Goal: Transaction & Acquisition: Purchase product/service

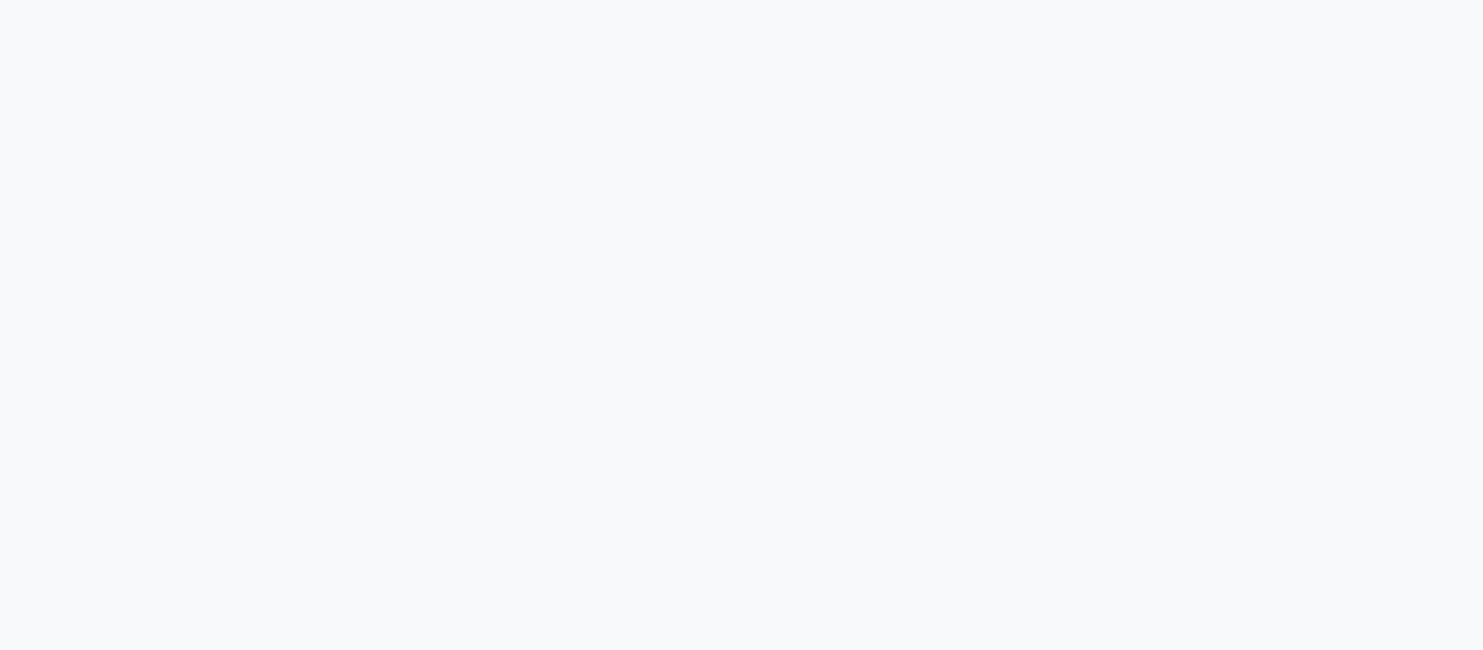
select select "service"
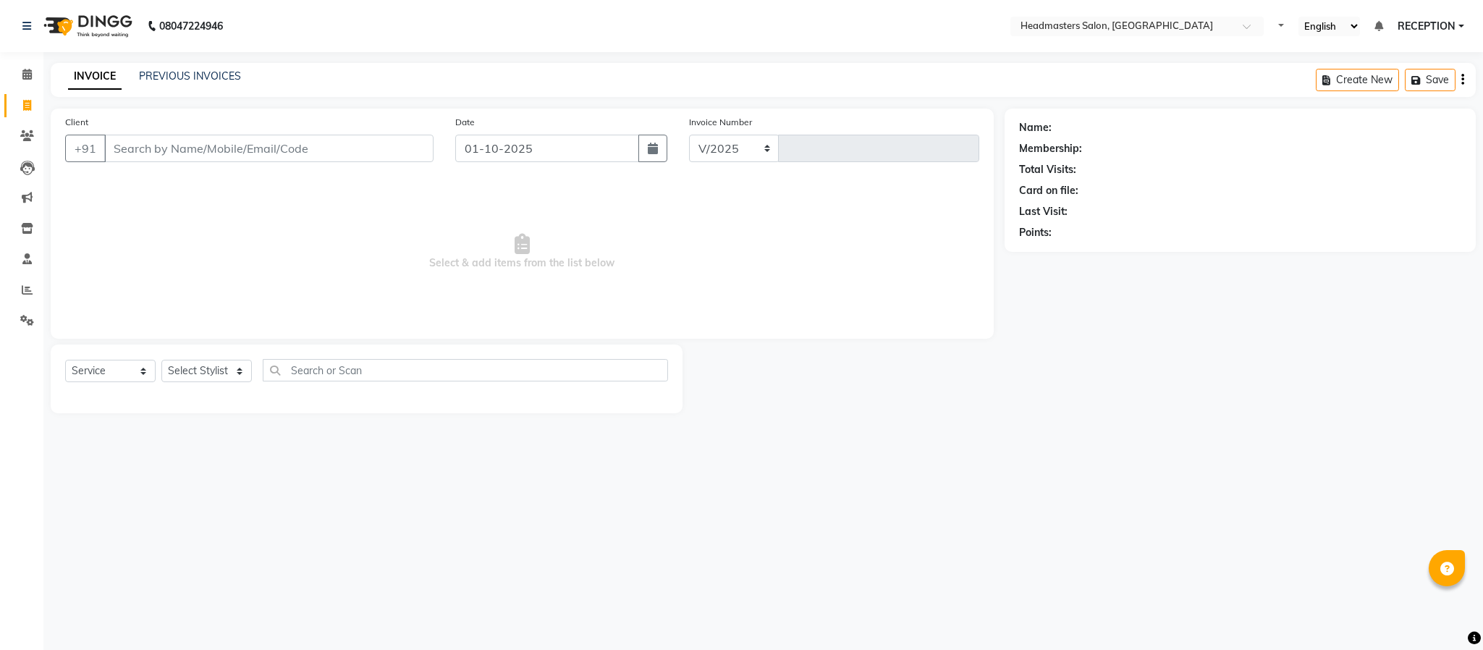
select select "3454"
type input "1826"
click at [193, 369] on select "Select Stylist" at bounding box center [206, 371] width 90 height 22
select select "81181"
click at [161, 360] on select "Select Stylist [PERSON_NAME] NEHA NEHA SAHU NISHA MANAGER RAHUL RECEPTION [PERS…" at bounding box center [206, 371] width 90 height 22
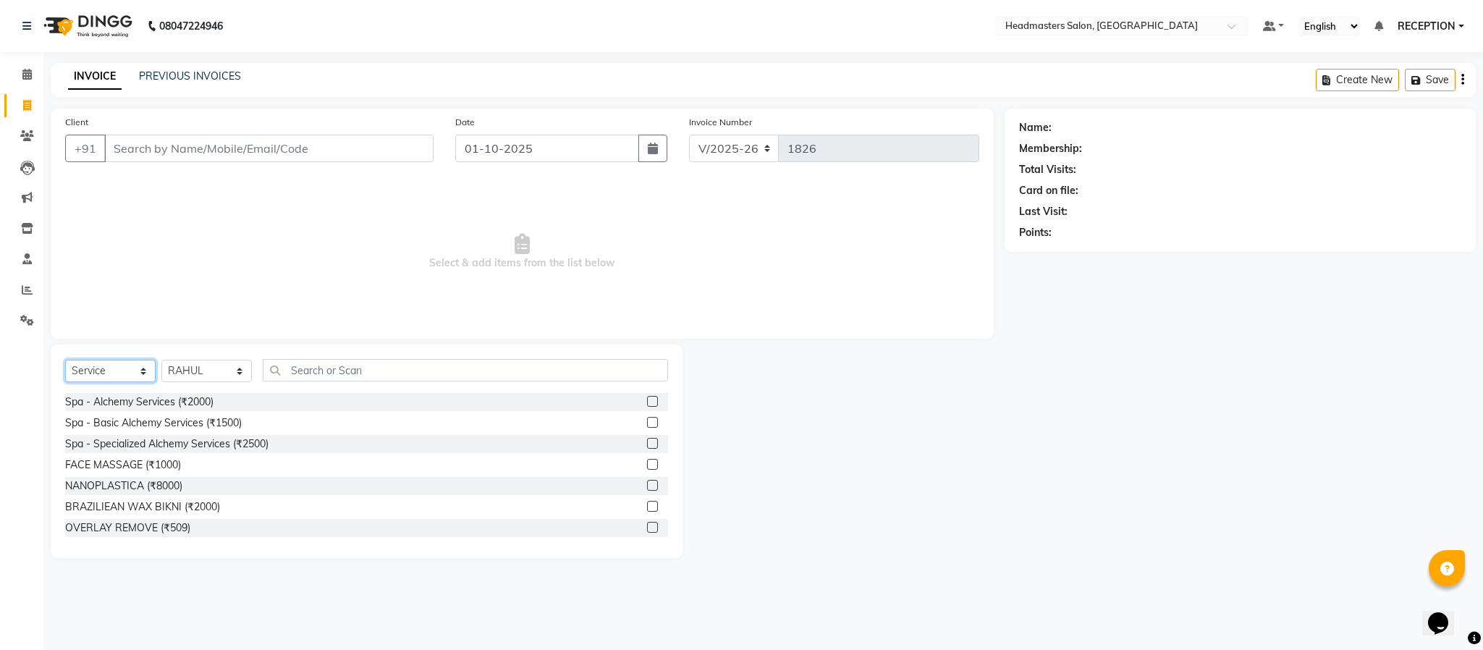
click at [135, 368] on select "Select Service Product Membership Package Voucher Prepaid Gift Card" at bounding box center [110, 371] width 90 height 22
click at [65, 360] on select "Select Service Product Membership Package Voucher Prepaid Gift Card" at bounding box center [110, 371] width 90 height 22
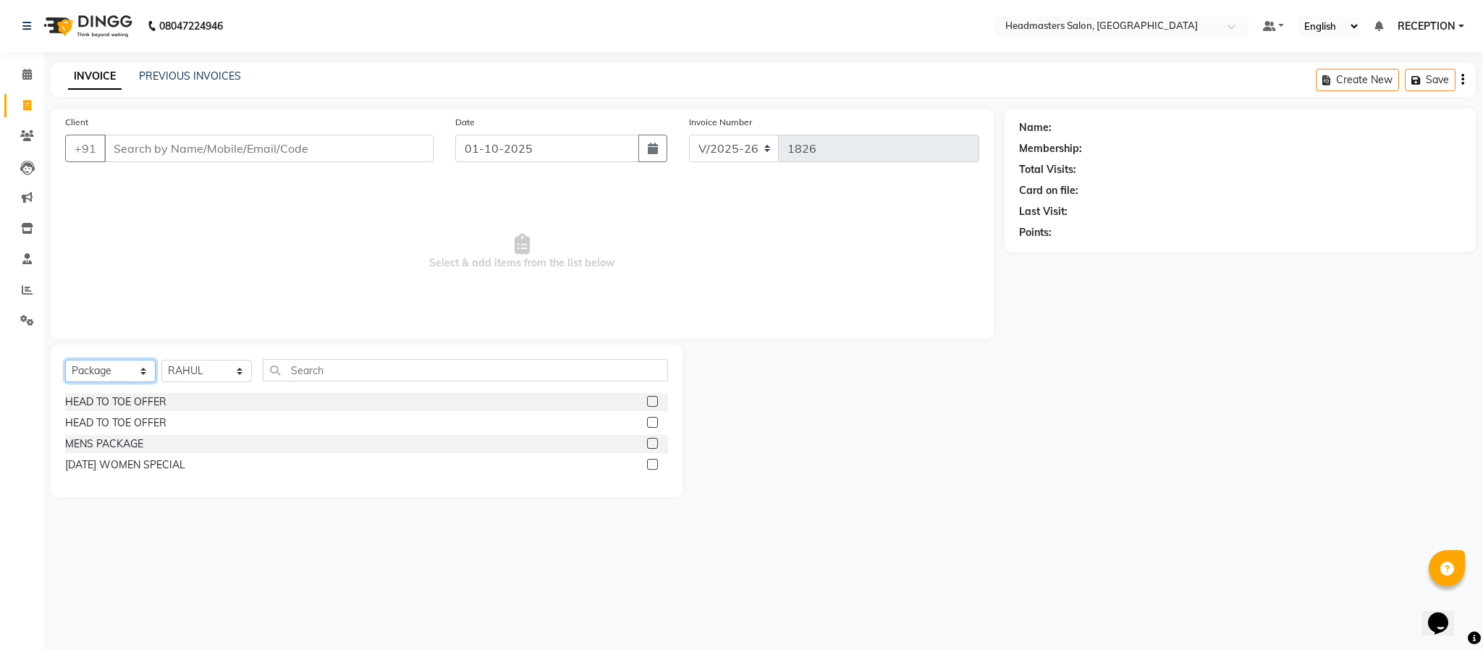
click at [131, 368] on select "Select Service Product Membership Package Voucher Prepaid Gift Card" at bounding box center [110, 371] width 90 height 22
click at [65, 360] on select "Select Service Product Membership Package Voucher Prepaid Gift Card" at bounding box center [110, 371] width 90 height 22
click at [126, 367] on select "Select Service Product Membership Package Voucher Prepaid Gift Card" at bounding box center [110, 371] width 90 height 22
select select "P"
click at [65, 360] on select "Select Service Product Membership Package Voucher Prepaid Gift Card" at bounding box center [110, 371] width 90 height 22
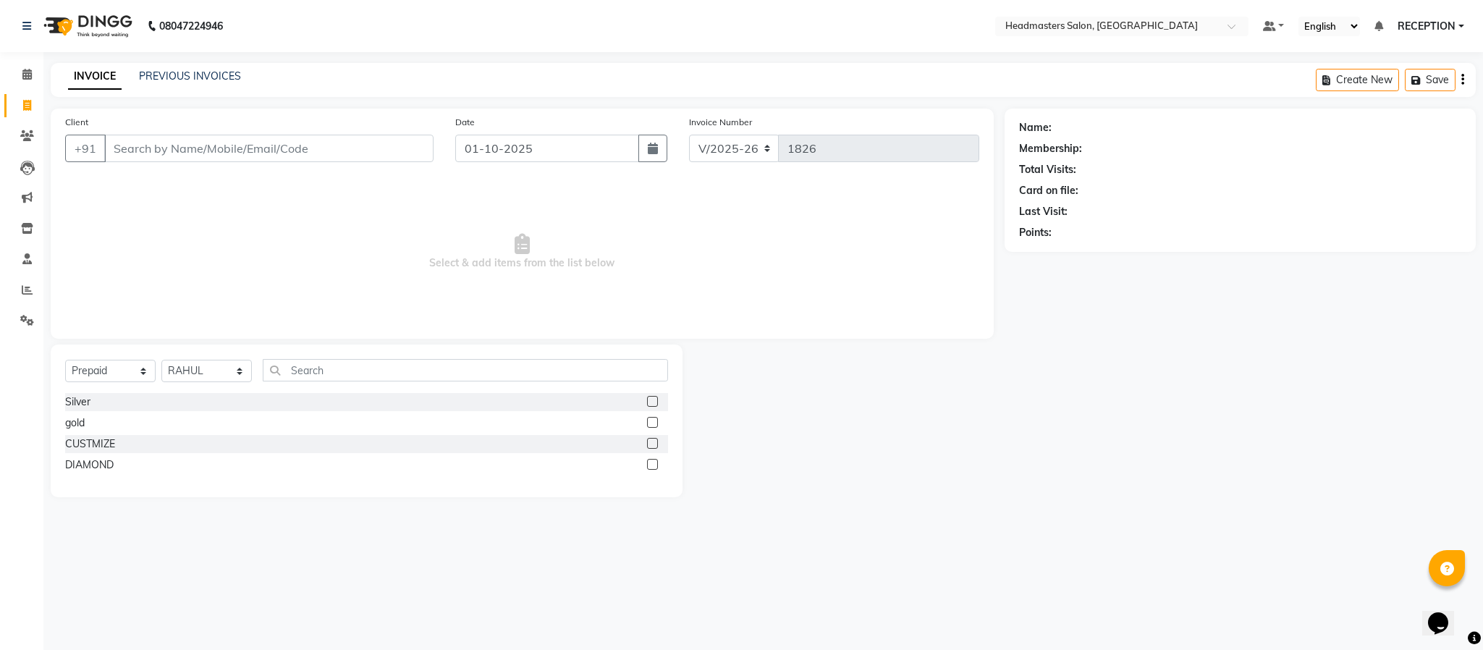
click at [100, 402] on div "Silver" at bounding box center [366, 402] width 603 height 18
drag, startPoint x: 100, startPoint y: 402, endPoint x: 85, endPoint y: 402, distance: 14.5
click at [85, 402] on div "Silver" at bounding box center [366, 402] width 603 height 18
click at [85, 402] on div "Silver" at bounding box center [77, 401] width 25 height 15
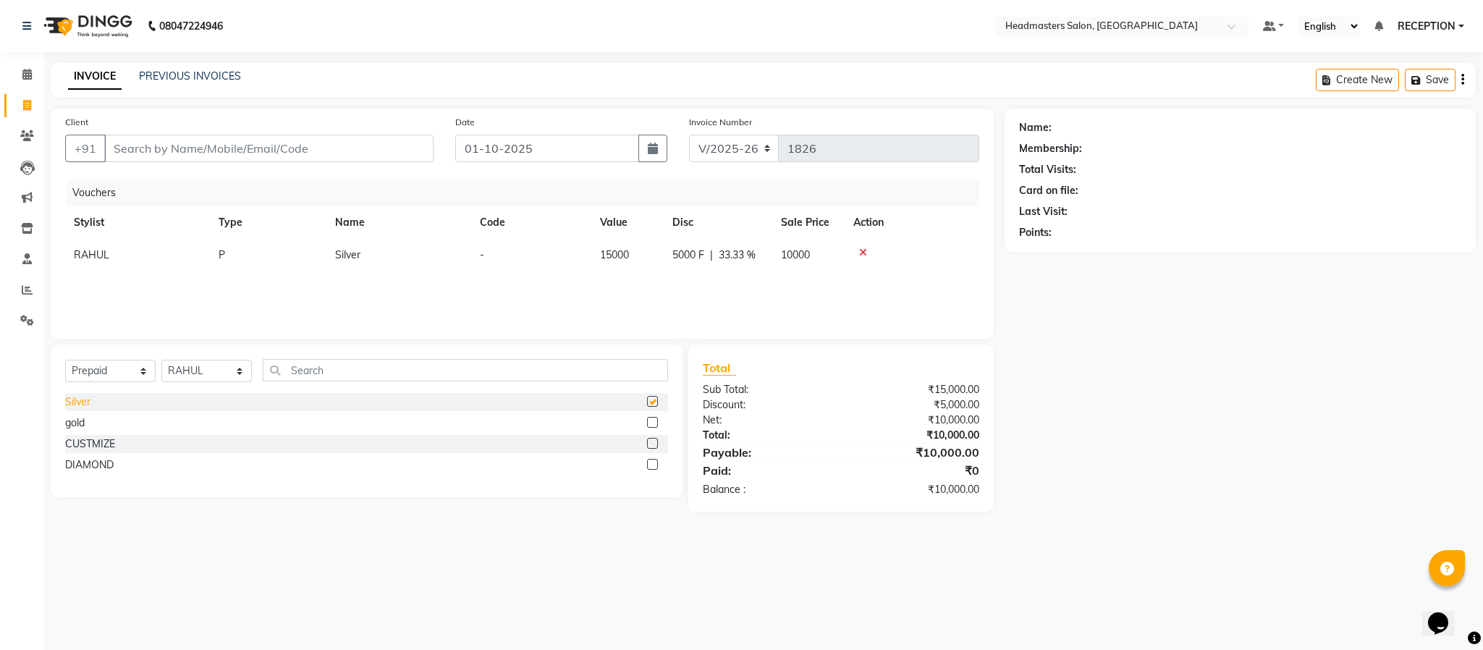
checkbox input "false"
click at [133, 372] on select "Select Service Product Membership Package Voucher Prepaid Gift Card" at bounding box center [110, 371] width 90 height 22
select select "product"
click at [65, 360] on select "Select Service Product Membership Package Voucher Prepaid Gift Card" at bounding box center [110, 371] width 90 height 22
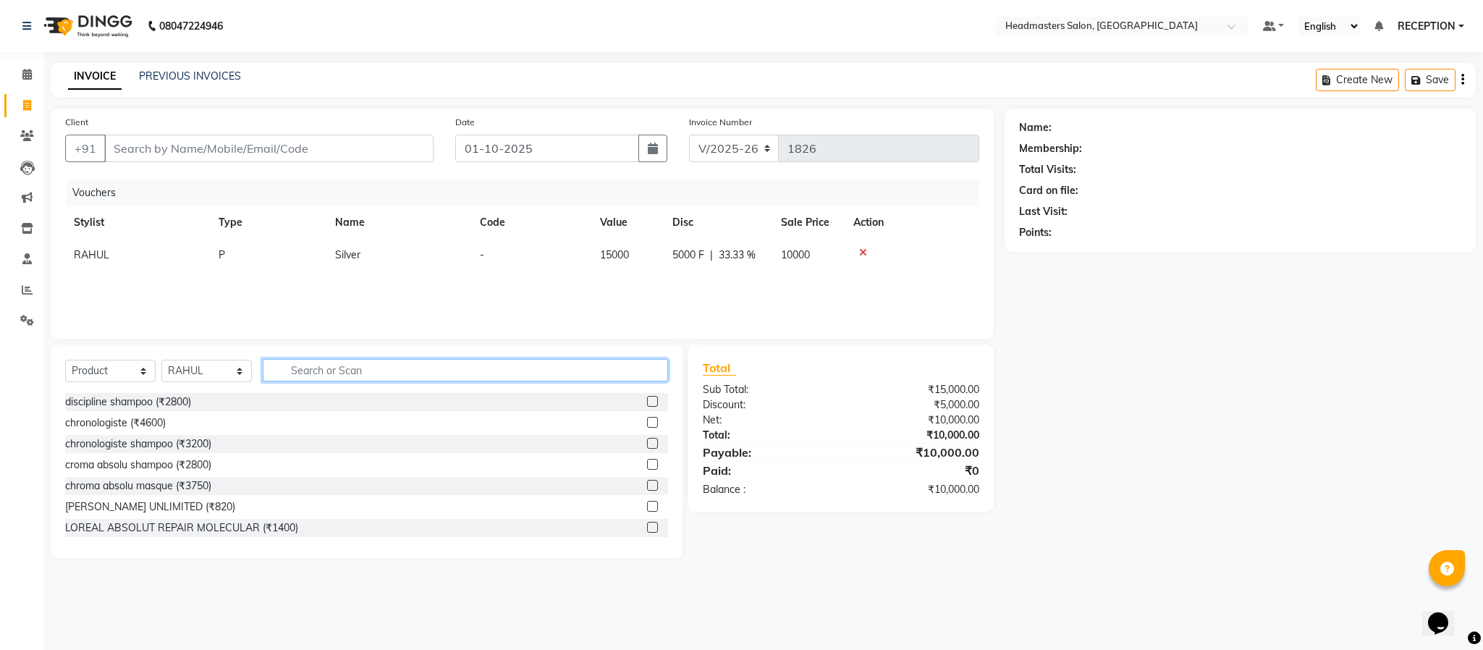
click at [384, 369] on input "text" at bounding box center [465, 370] width 405 height 22
type input "K"
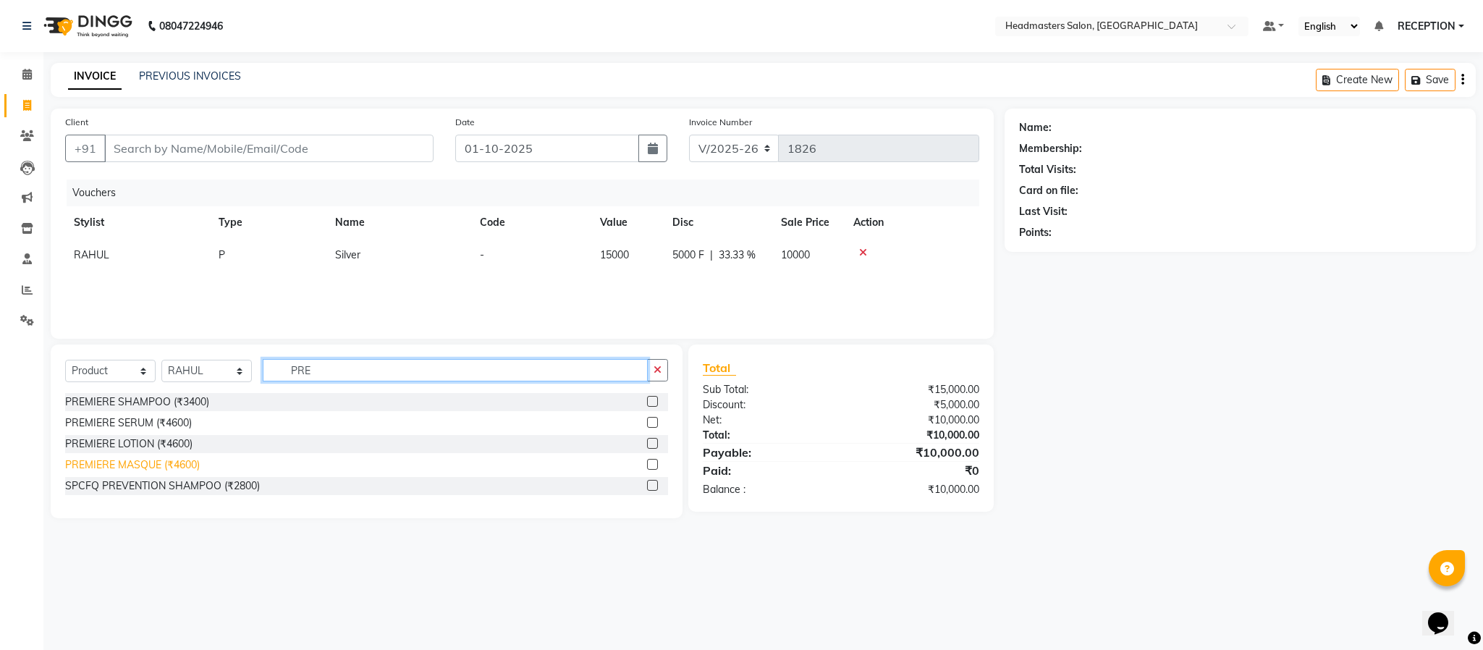
type input "PRE"
click at [163, 472] on div "PREMIERE MASQUE (₹4600)" at bounding box center [132, 464] width 135 height 15
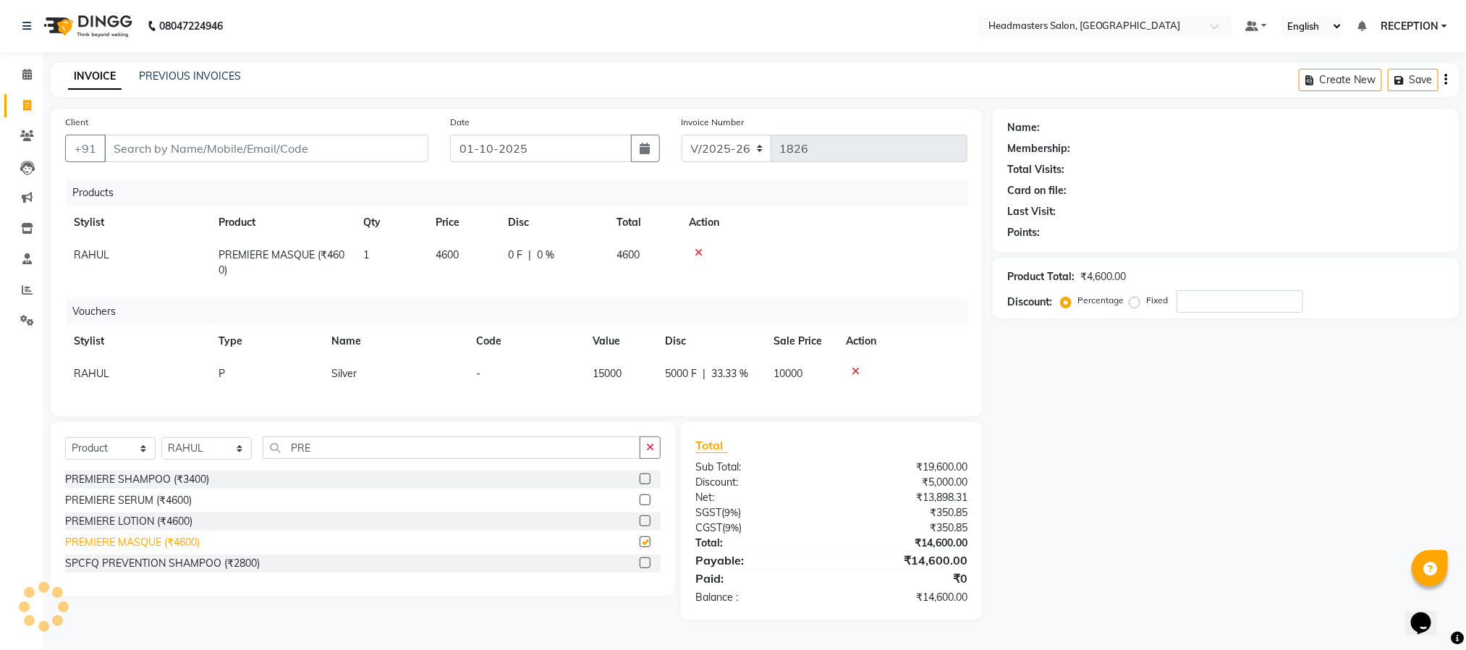
checkbox input "false"
click at [462, 250] on td "4600" at bounding box center [463, 263] width 72 height 48
select select "81181"
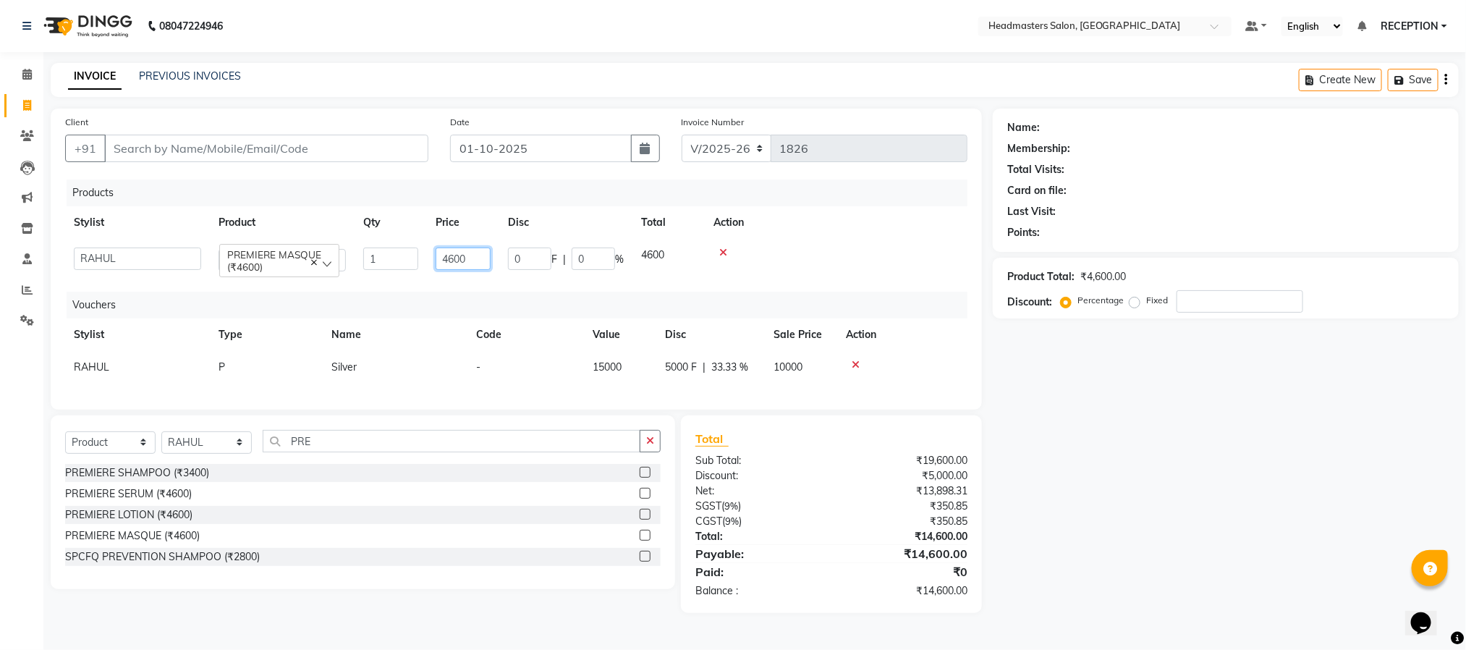
click at [476, 263] on input "4600" at bounding box center [463, 258] width 55 height 22
type input "4000"
click at [1190, 163] on div "Total Visits:" at bounding box center [1225, 169] width 437 height 15
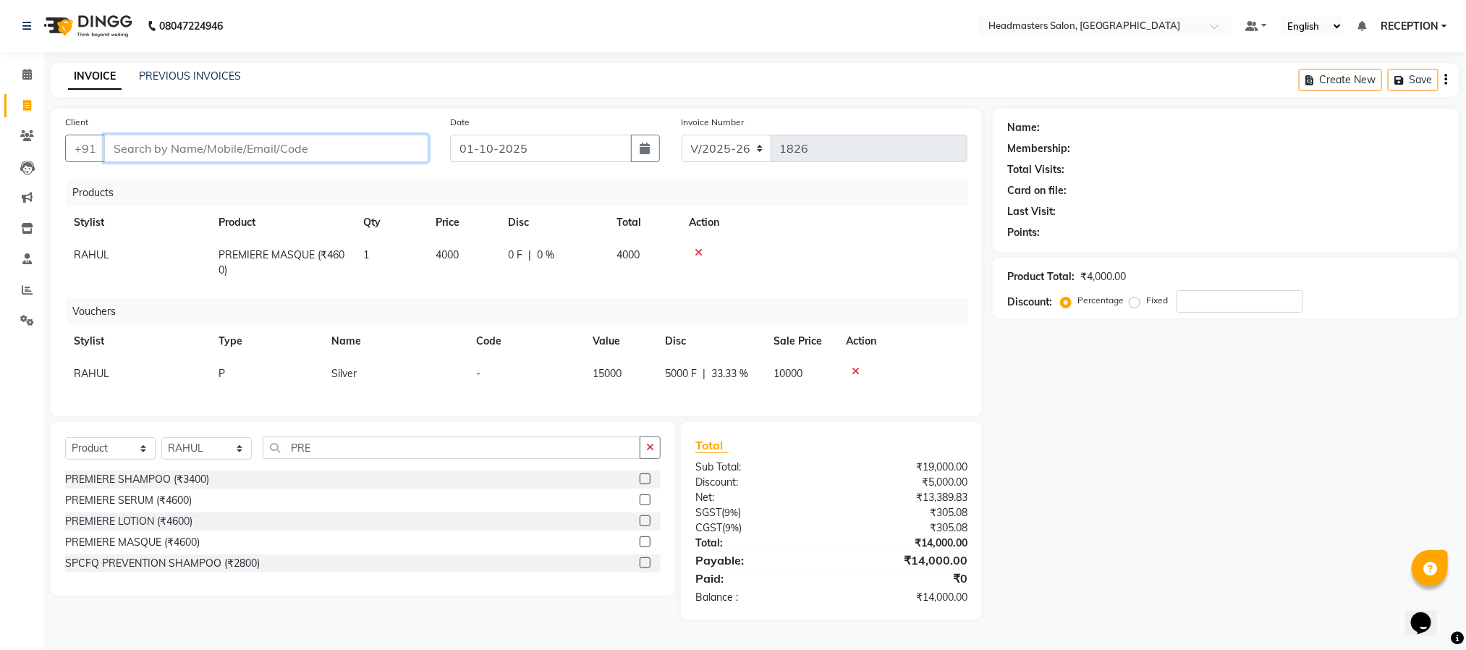
click at [326, 146] on input "Client" at bounding box center [266, 148] width 324 height 27
paste input "7566619000"
type input "7566619000"
type input "0"
type input "7566619000"
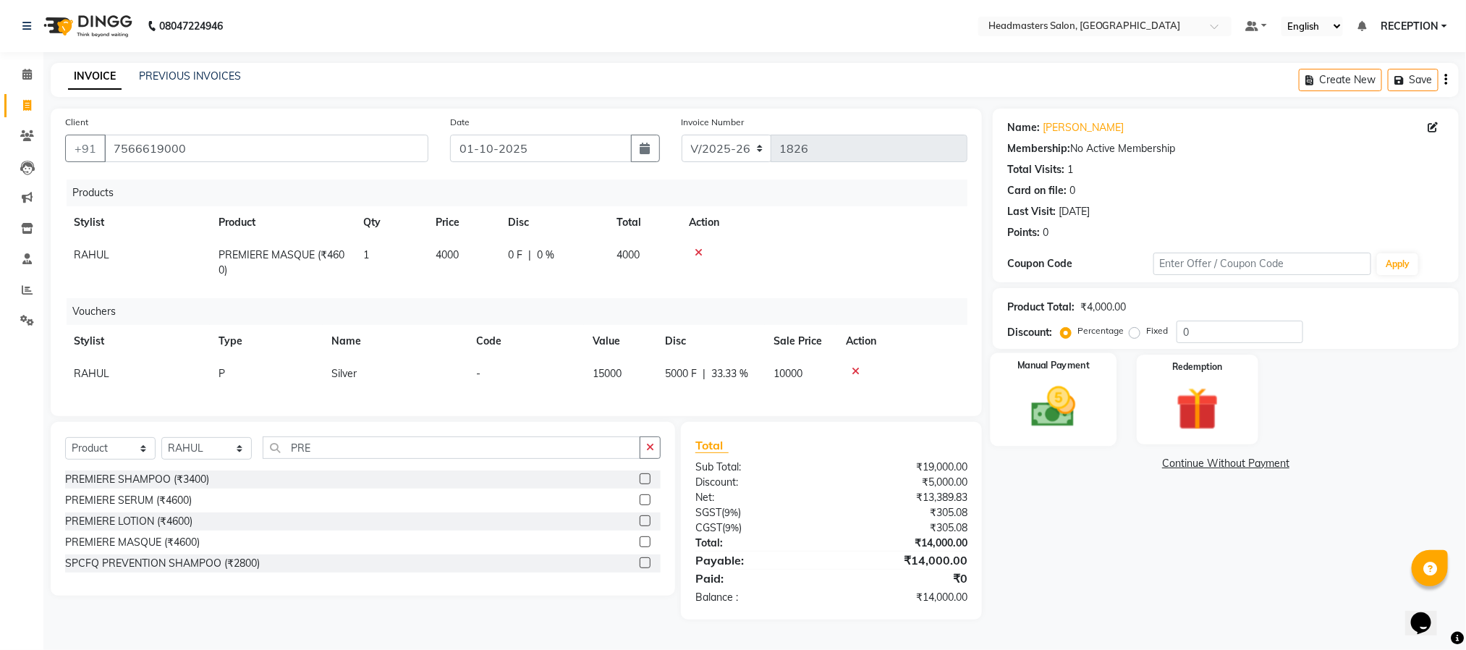
click at [1072, 415] on img at bounding box center [1053, 406] width 72 height 51
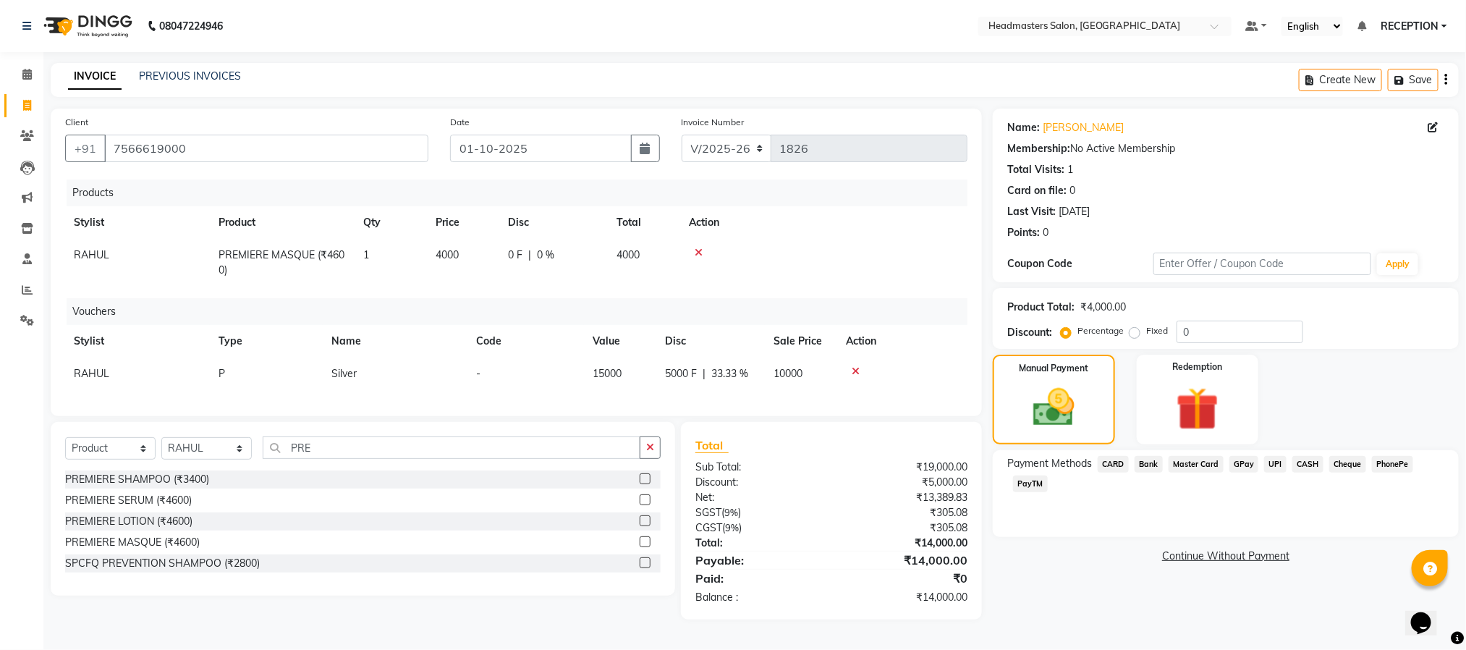
click at [1294, 463] on span "CASH" at bounding box center [1307, 464] width 31 height 17
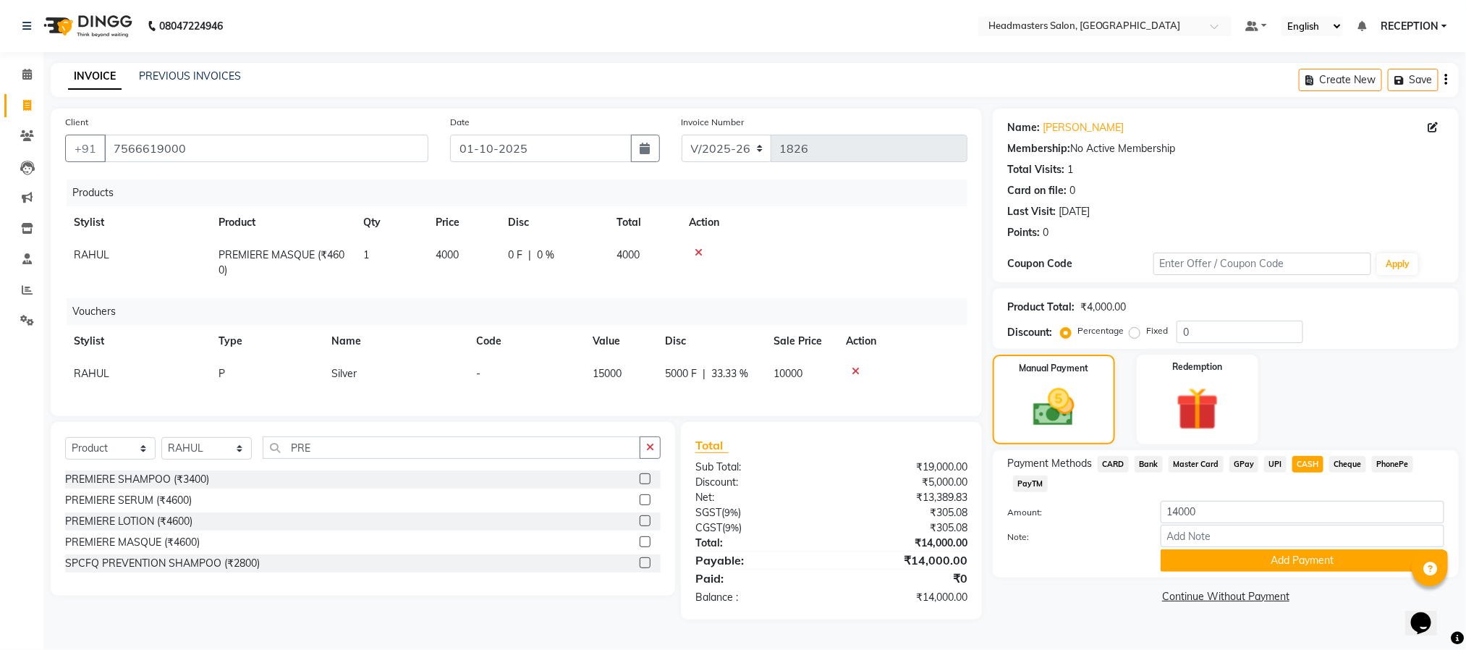
scroll to position [7, 0]
click at [1286, 561] on button "Add Payment" at bounding box center [1303, 560] width 284 height 22
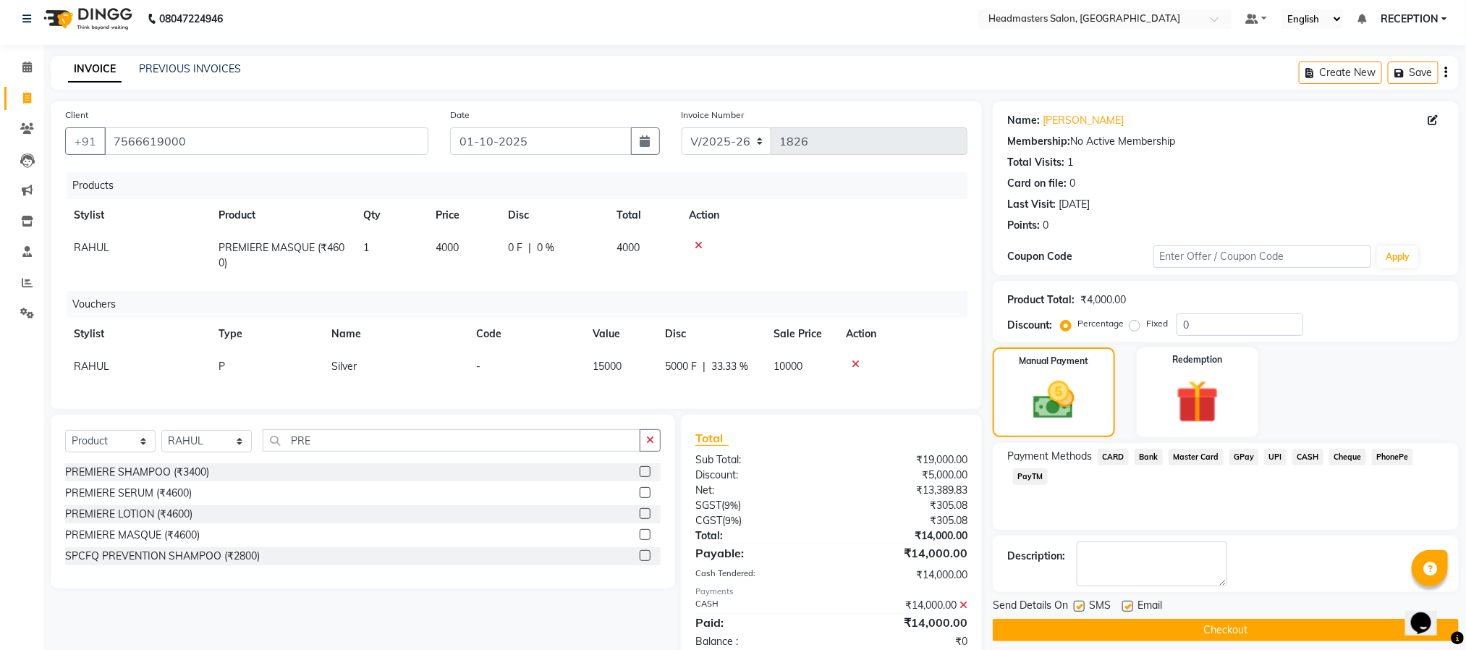
scroll to position [59, 0]
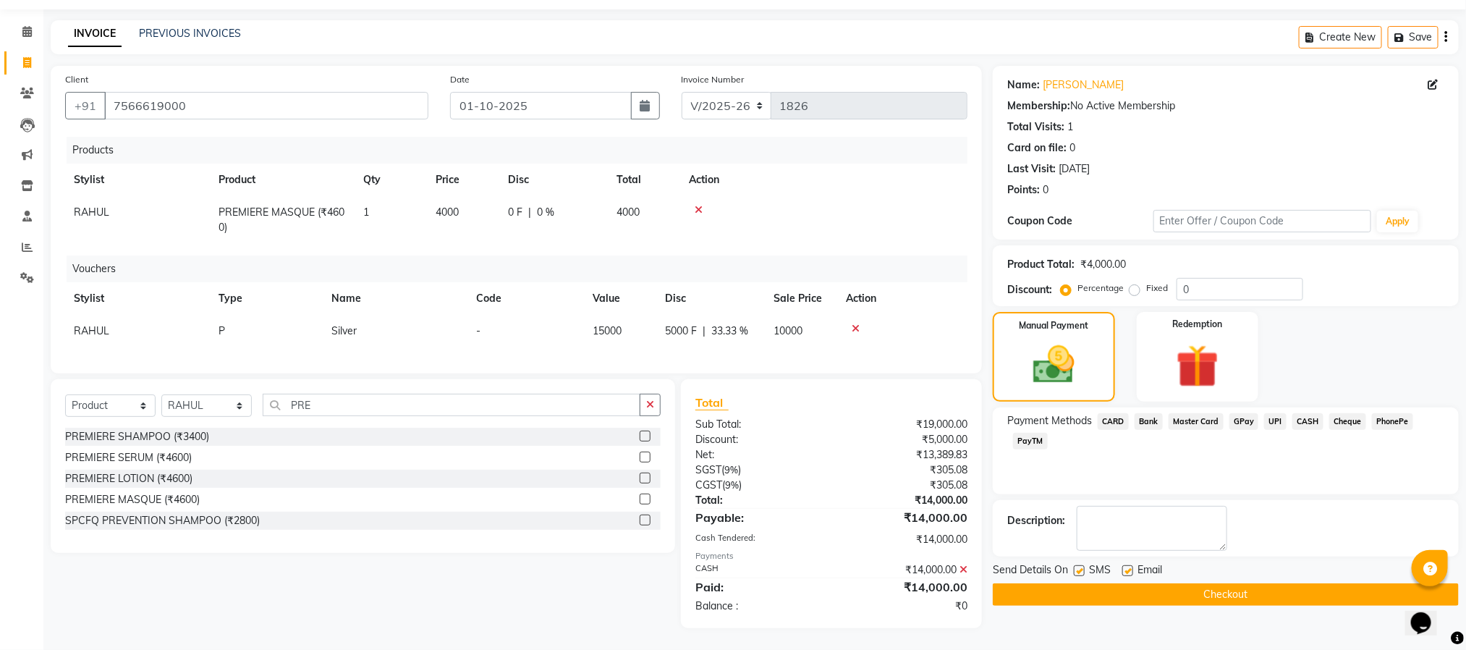
click at [1279, 583] on button "Checkout" at bounding box center [1226, 594] width 466 height 22
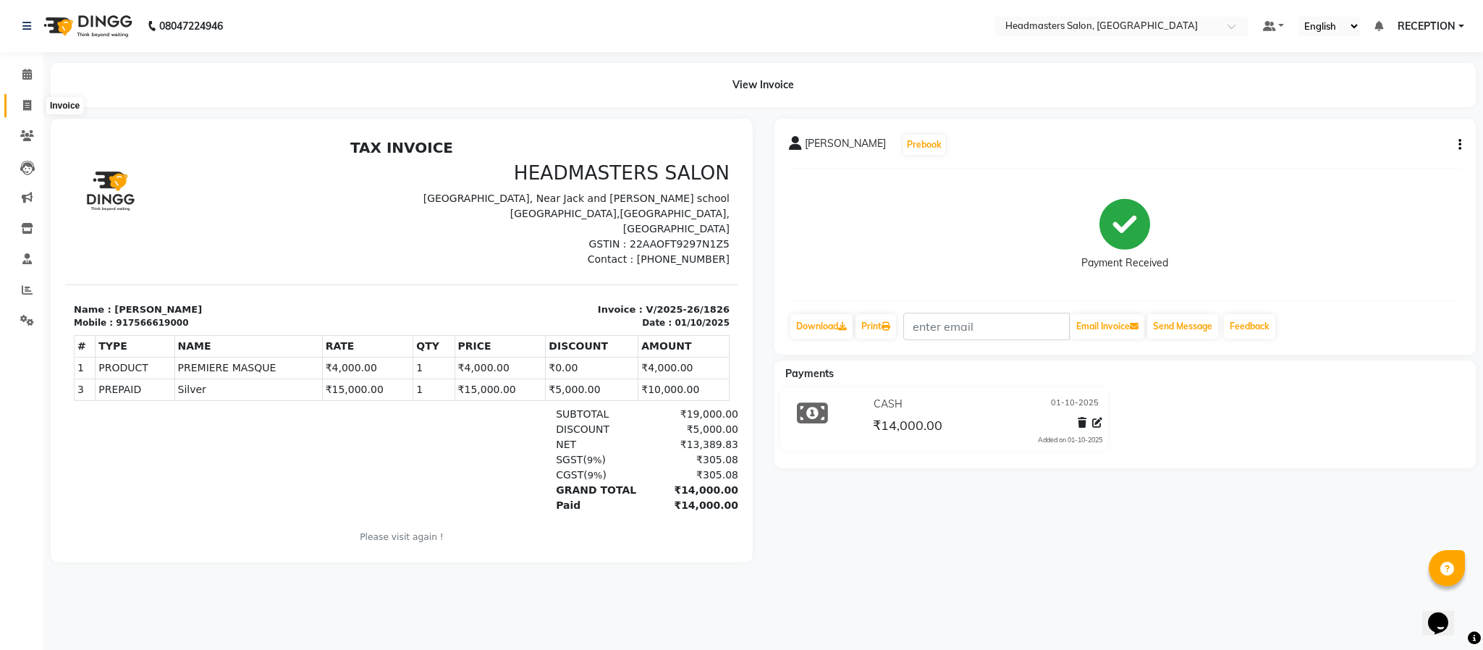
click at [24, 104] on icon at bounding box center [27, 105] width 8 height 11
select select "service"
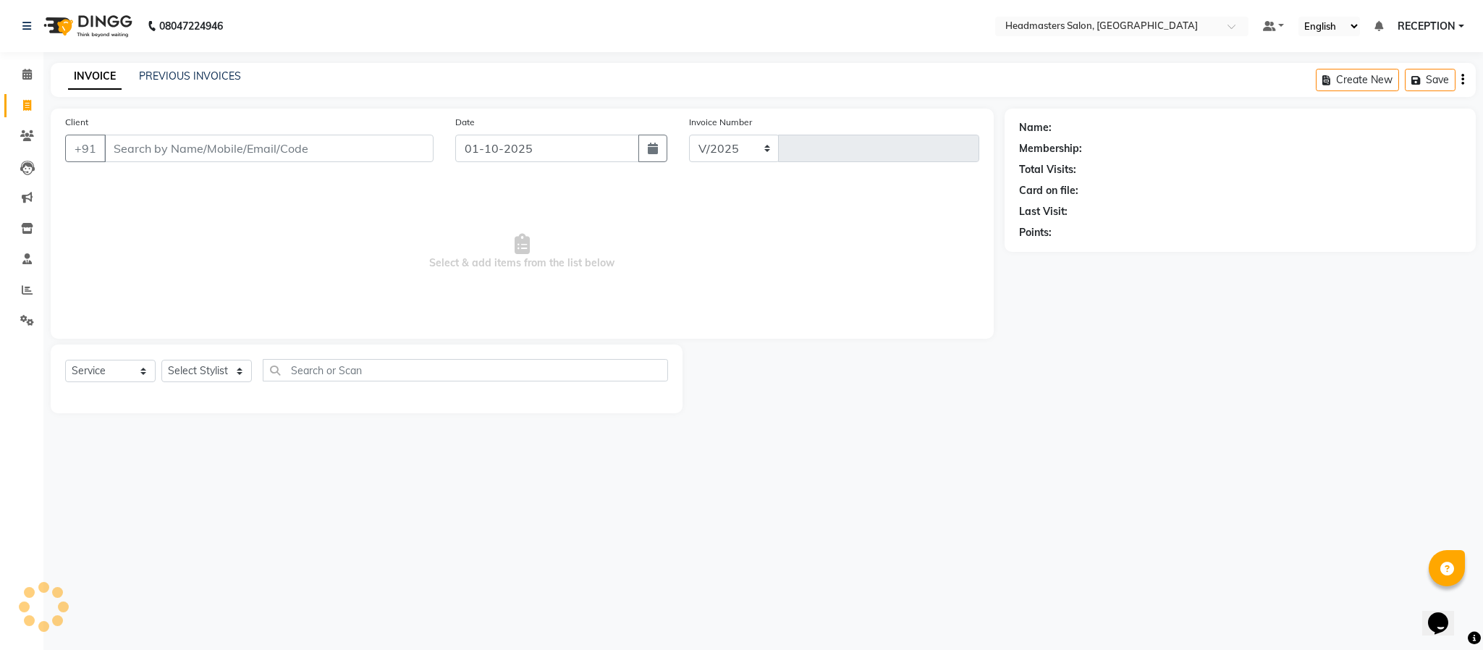
select select "3454"
type input "1828"
click at [213, 376] on select "Select Stylist [PERSON_NAME] NEHA NEHA SAHU NISHA MANAGER RAHUL RECEPTION [PERS…" at bounding box center [206, 371] width 90 height 22
select select "82635"
click at [161, 360] on select "Select Stylist [PERSON_NAME] NEHA NEHA SAHU NISHA MANAGER RAHUL RECEPTION [PERS…" at bounding box center [206, 371] width 90 height 22
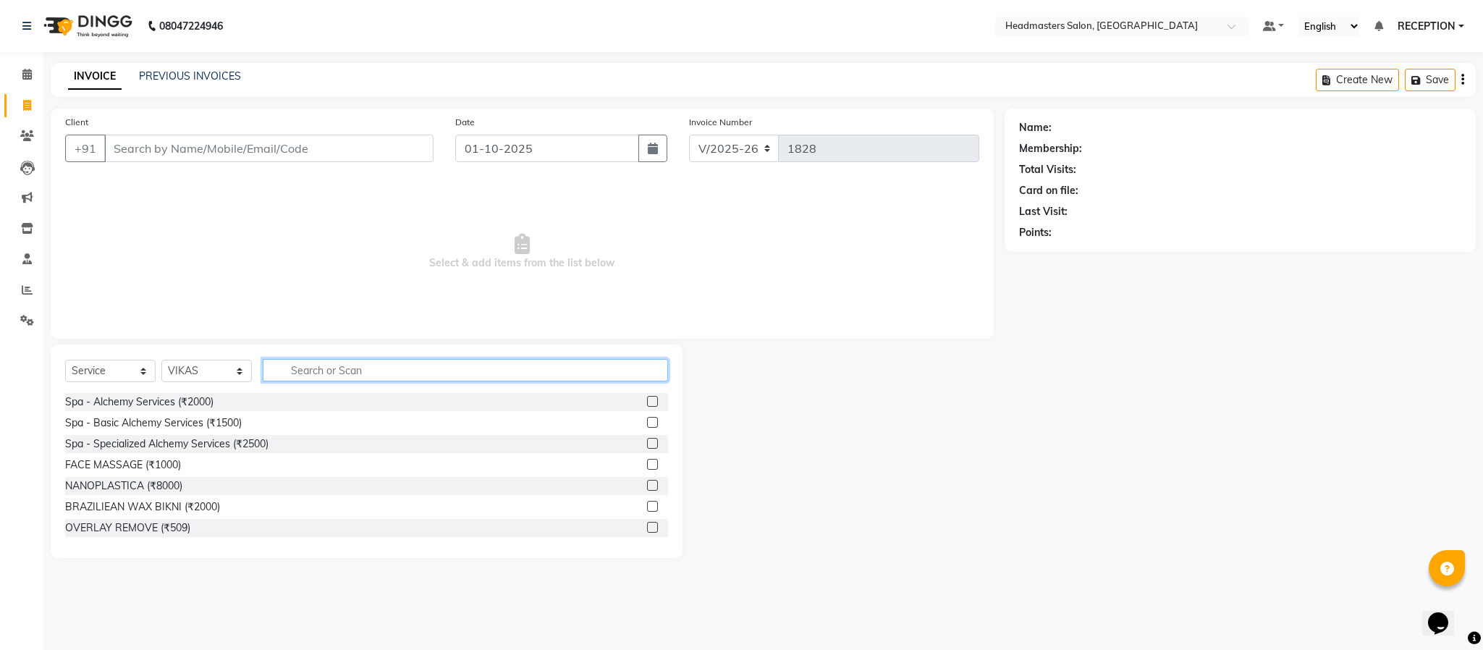
click at [348, 376] on input "text" at bounding box center [465, 370] width 405 height 22
type input "HAIR CU"
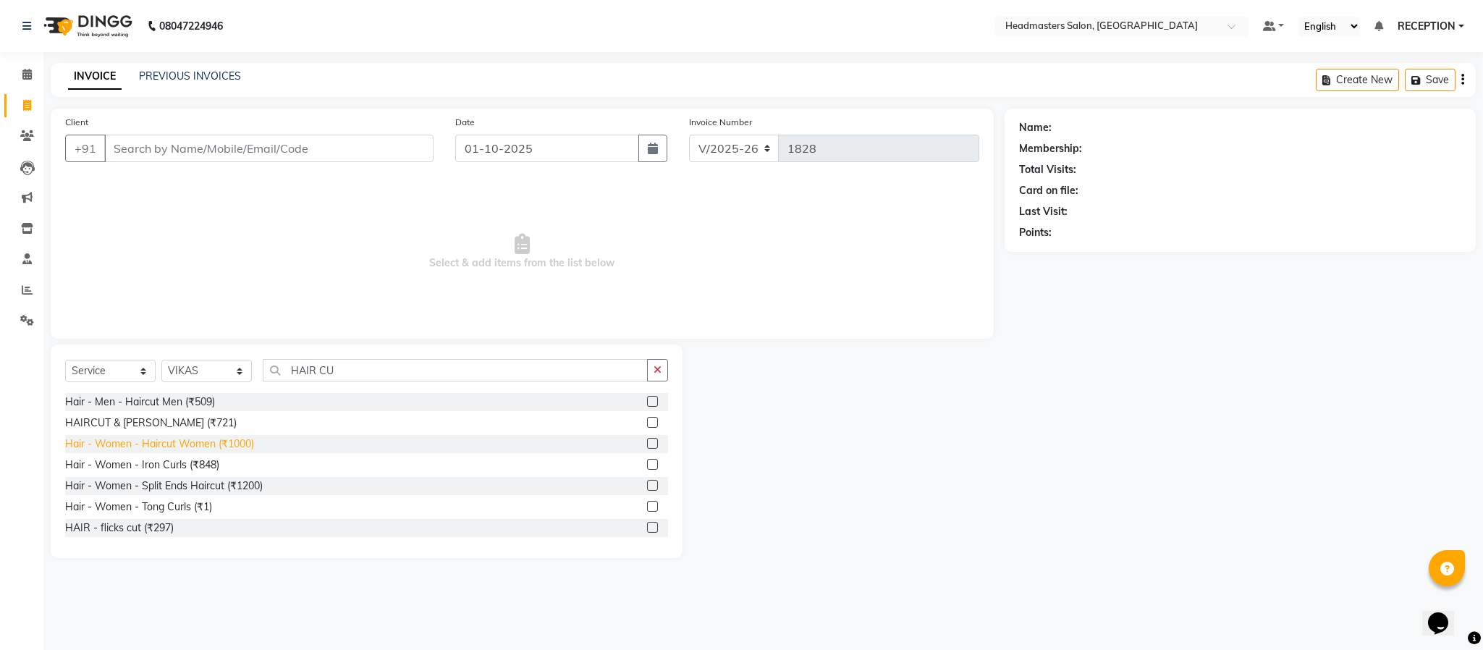
click at [183, 441] on div "Hair - Women - Haircut Women (₹1000)" at bounding box center [159, 443] width 189 height 15
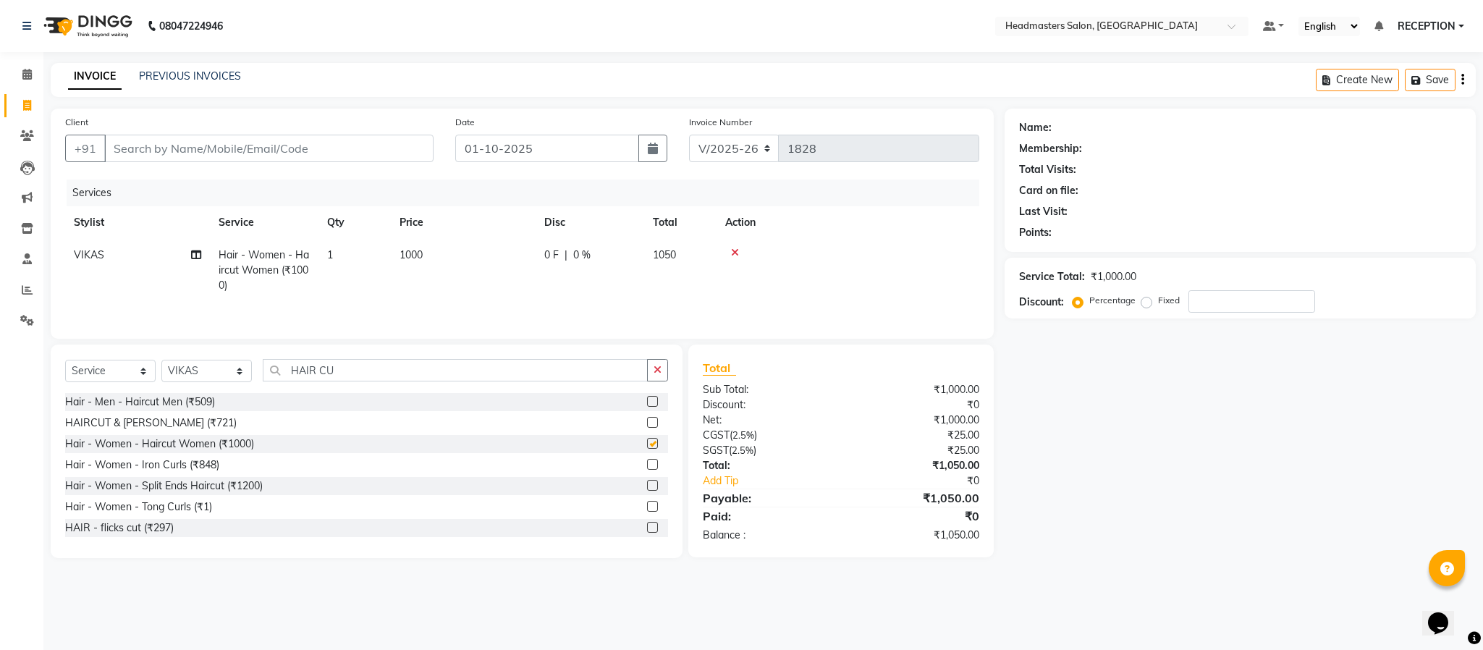
checkbox input "false"
click at [352, 373] on input "HAIR CU" at bounding box center [455, 370] width 385 height 22
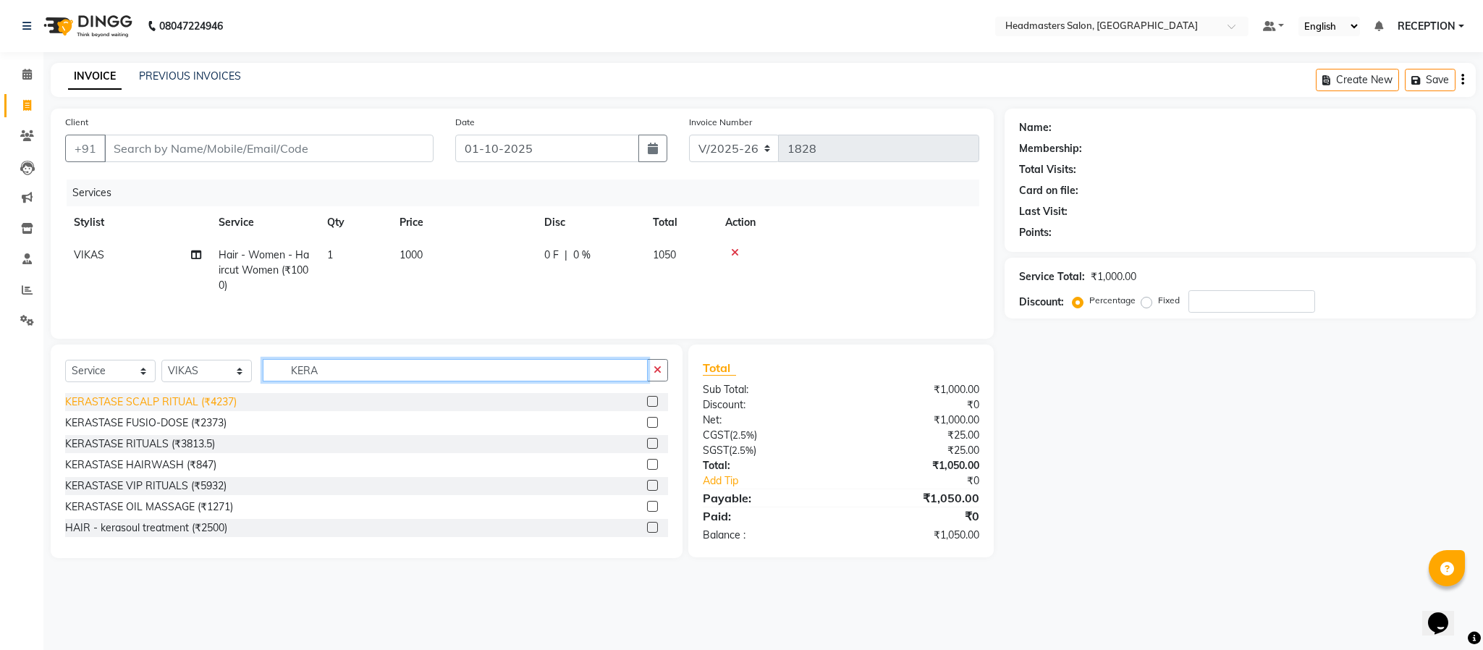
type input "KERA"
click at [209, 410] on div "KERASTASE SCALP RITUAL (₹4237)" at bounding box center [151, 401] width 172 height 15
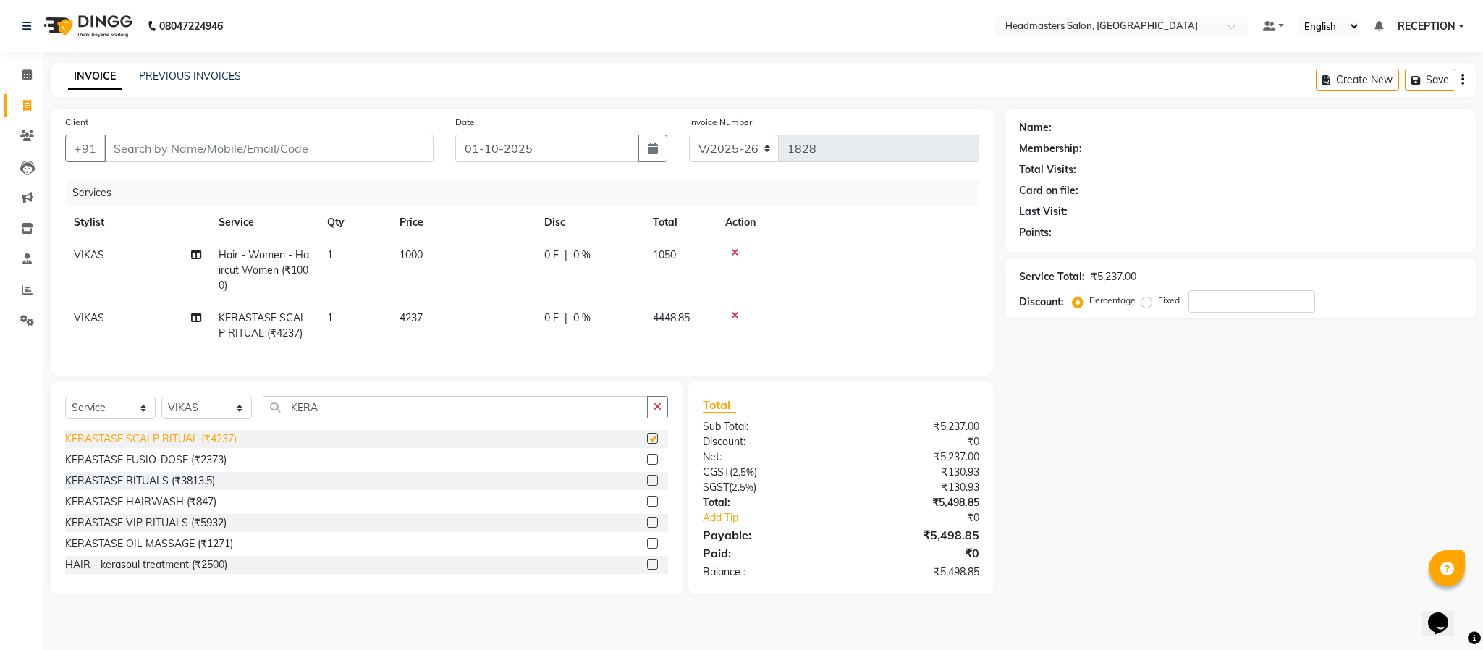
checkbox input "false"
click at [330, 418] on input "KERA" at bounding box center [455, 407] width 385 height 22
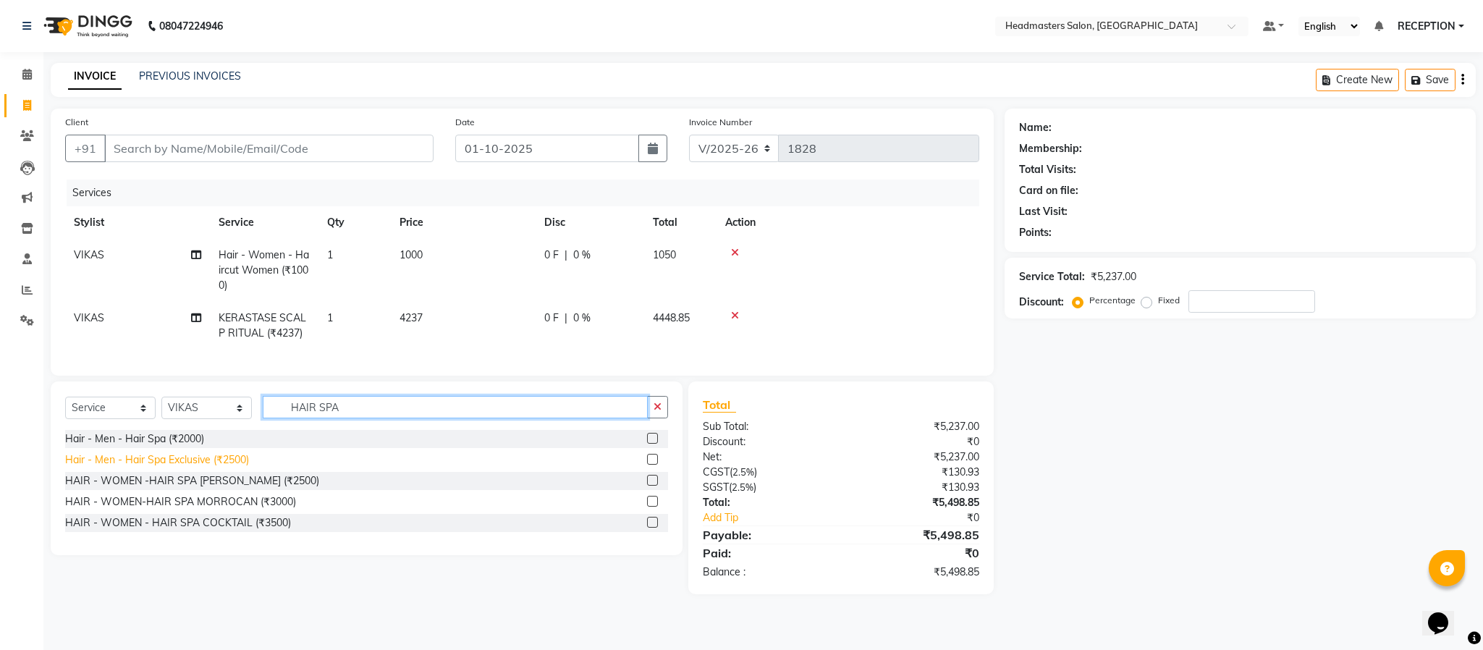
type input "HAIR SPA"
click at [229, 467] on div "Hair - Men - Hair Spa Exclusive (₹2500)" at bounding box center [157, 459] width 184 height 15
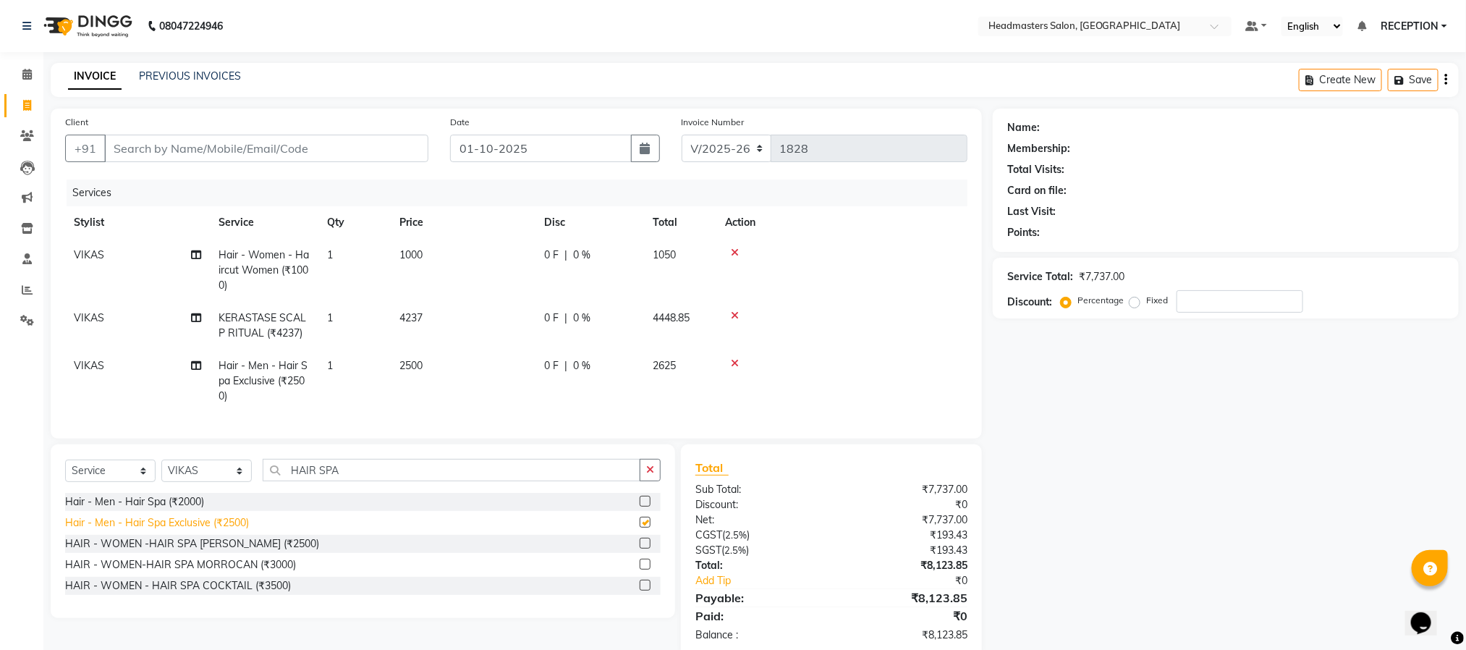
checkbox input "false"
click at [734, 318] on icon at bounding box center [735, 315] width 8 height 10
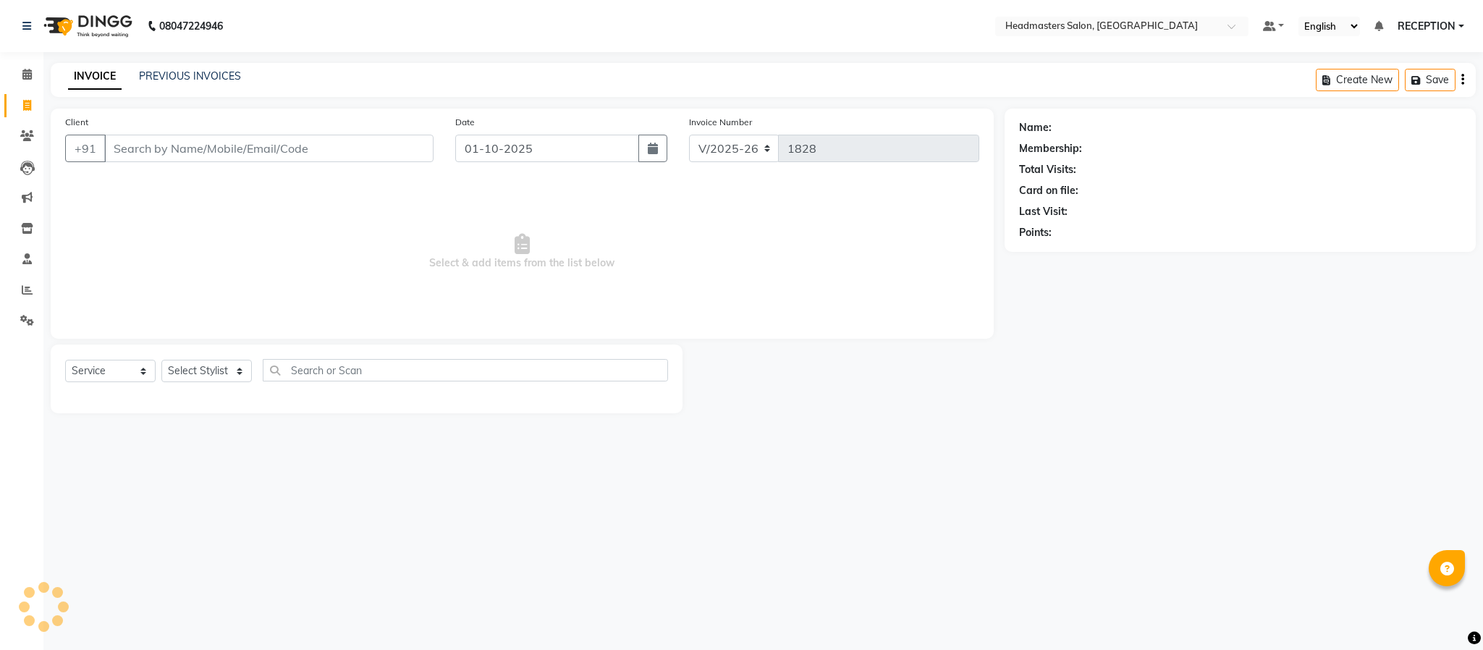
select select "3454"
click at [127, 370] on select "Select Service Product Membership Package Voucher Prepaid Gift Card" at bounding box center [110, 371] width 90 height 22
select select "P"
click at [65, 360] on select "Select Service Product Membership Package Voucher Prepaid Gift Card" at bounding box center [110, 371] width 90 height 22
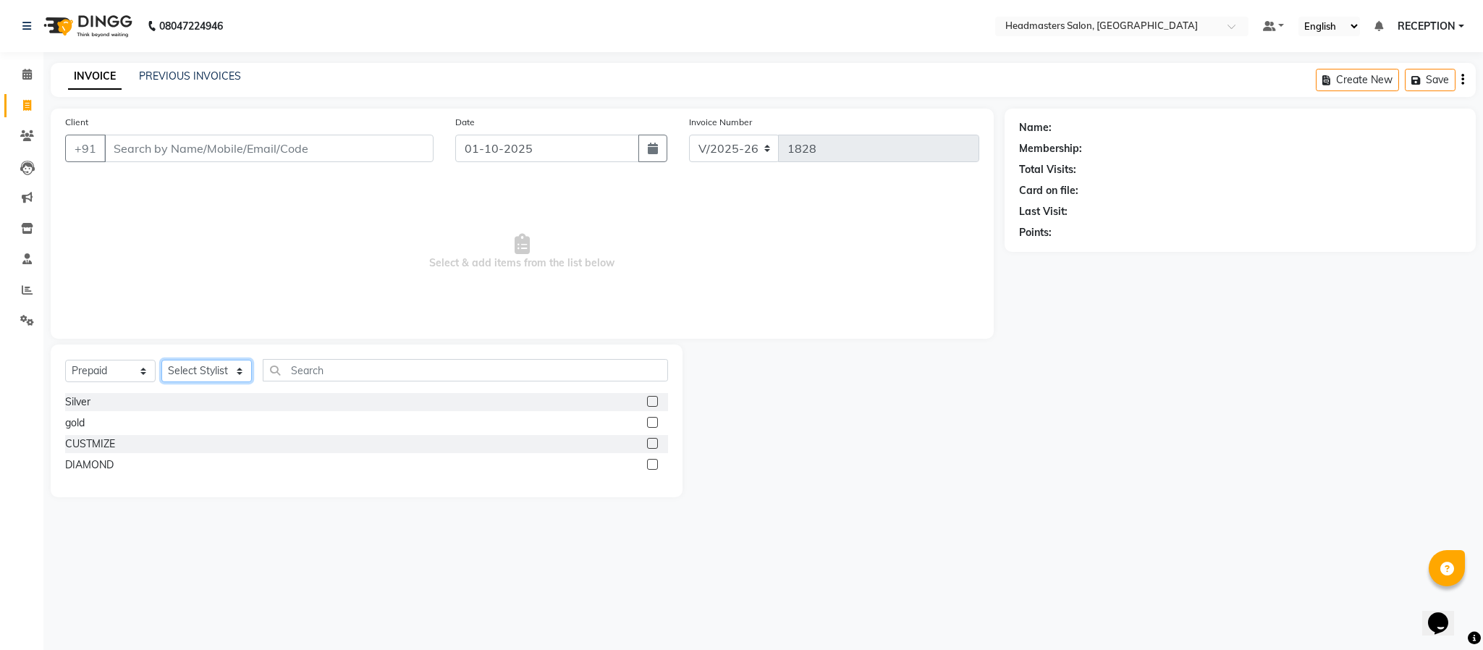
click at [198, 372] on select "Select Stylist [PERSON_NAME] NEHA NEHA SAHU NISHA MANAGER RAHUL RECEPTION [PERS…" at bounding box center [206, 371] width 90 height 22
select select "82635"
click at [161, 360] on select "Select Stylist [PERSON_NAME] NEHA NEHA SAHU NISHA MANAGER RAHUL RECEPTION [PERS…" at bounding box center [206, 371] width 90 height 22
click at [83, 402] on div "Silver" at bounding box center [77, 401] width 25 height 15
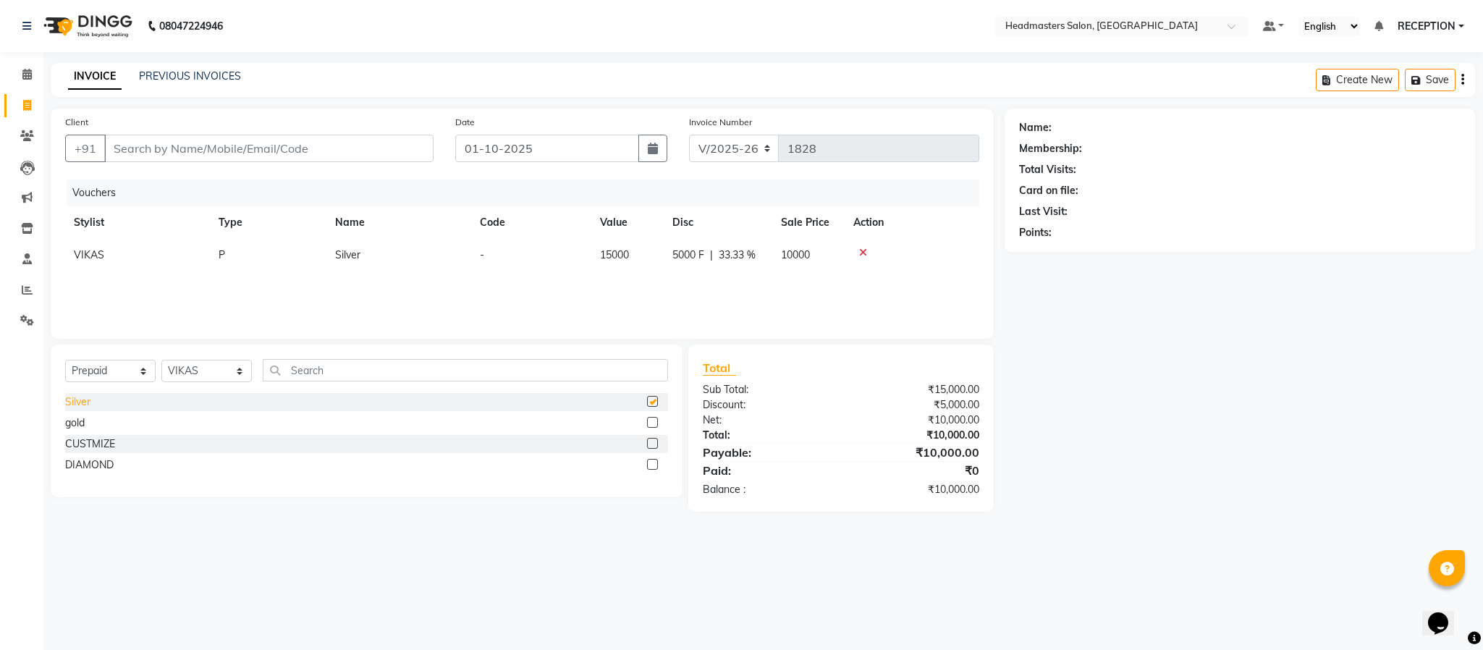
checkbox input "false"
click at [107, 367] on select "Select Service Product Membership Package Voucher Prepaid Gift Card" at bounding box center [110, 371] width 90 height 22
select select "service"
click at [65, 360] on select "Select Service Product Membership Package Voucher Prepaid Gift Card" at bounding box center [110, 371] width 90 height 22
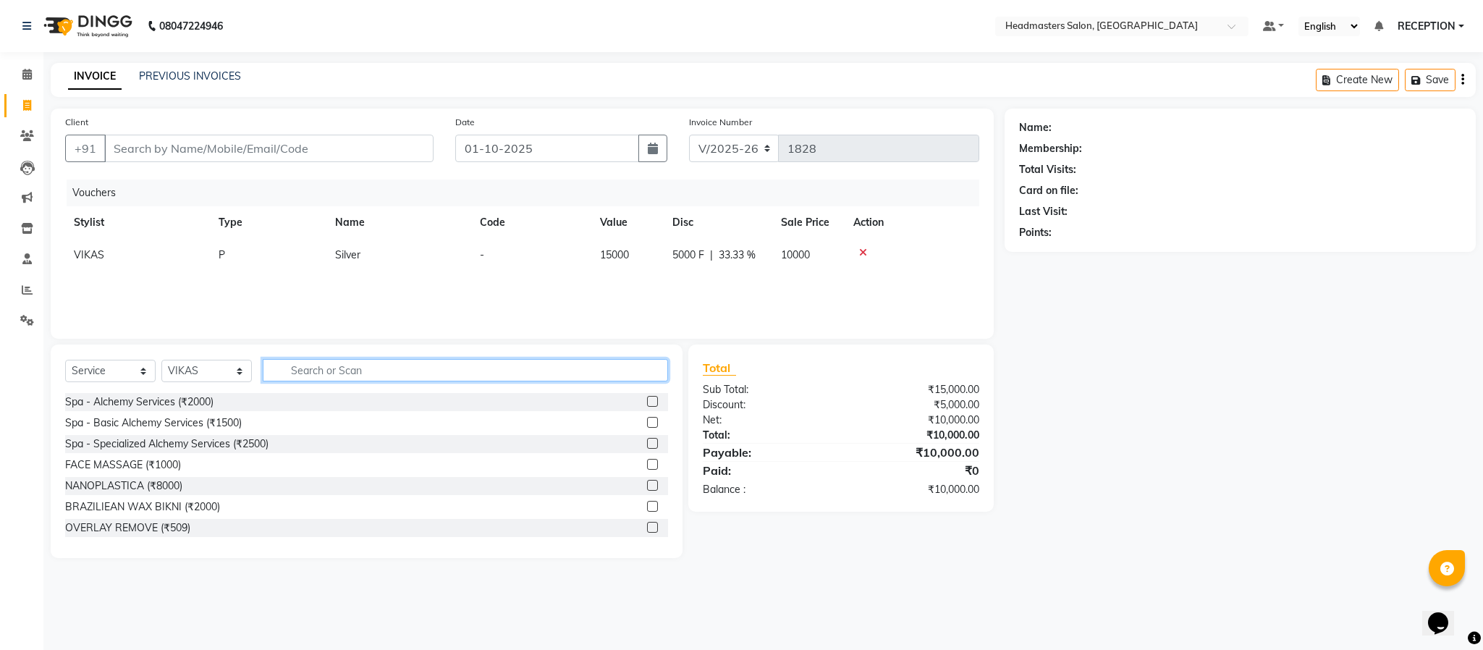
click at [373, 381] on input "text" at bounding box center [465, 370] width 405 height 22
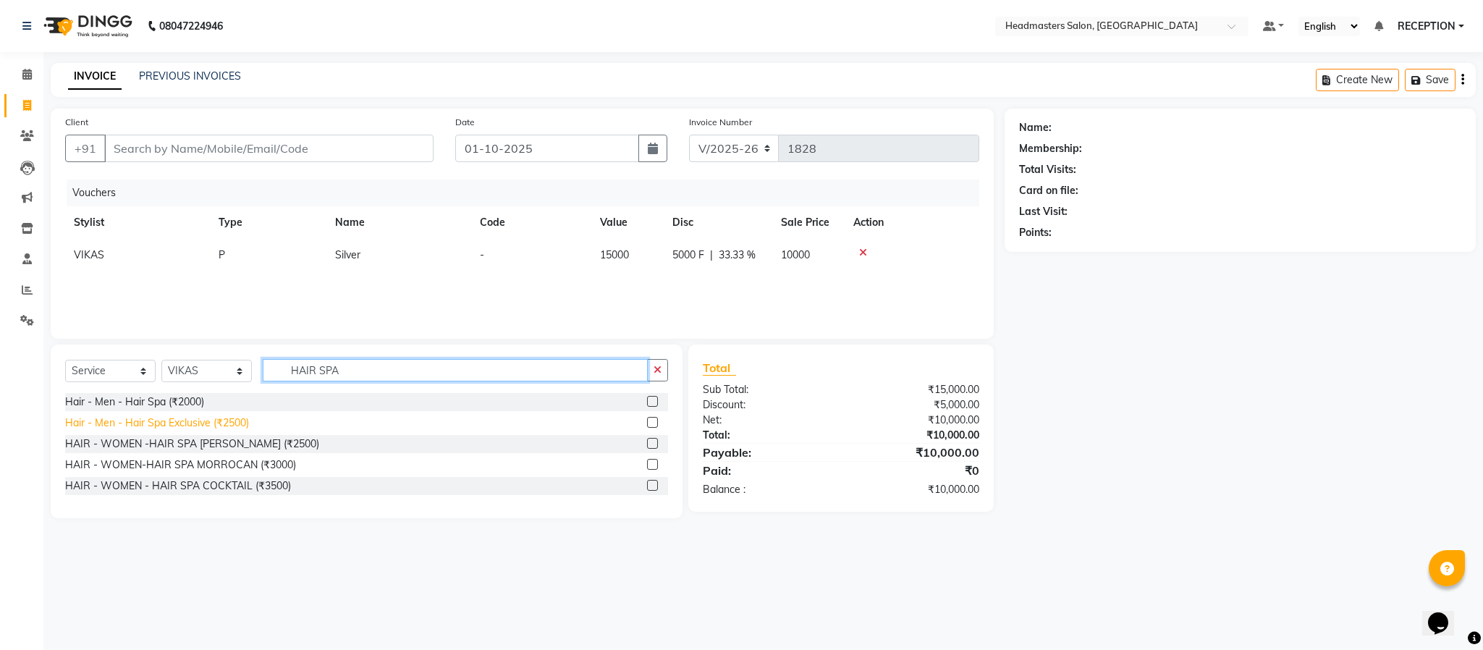
type input "HAIR SPA"
click at [211, 418] on div "Hair - Men - Hair Spa Exclusive (₹2500)" at bounding box center [157, 422] width 184 height 15
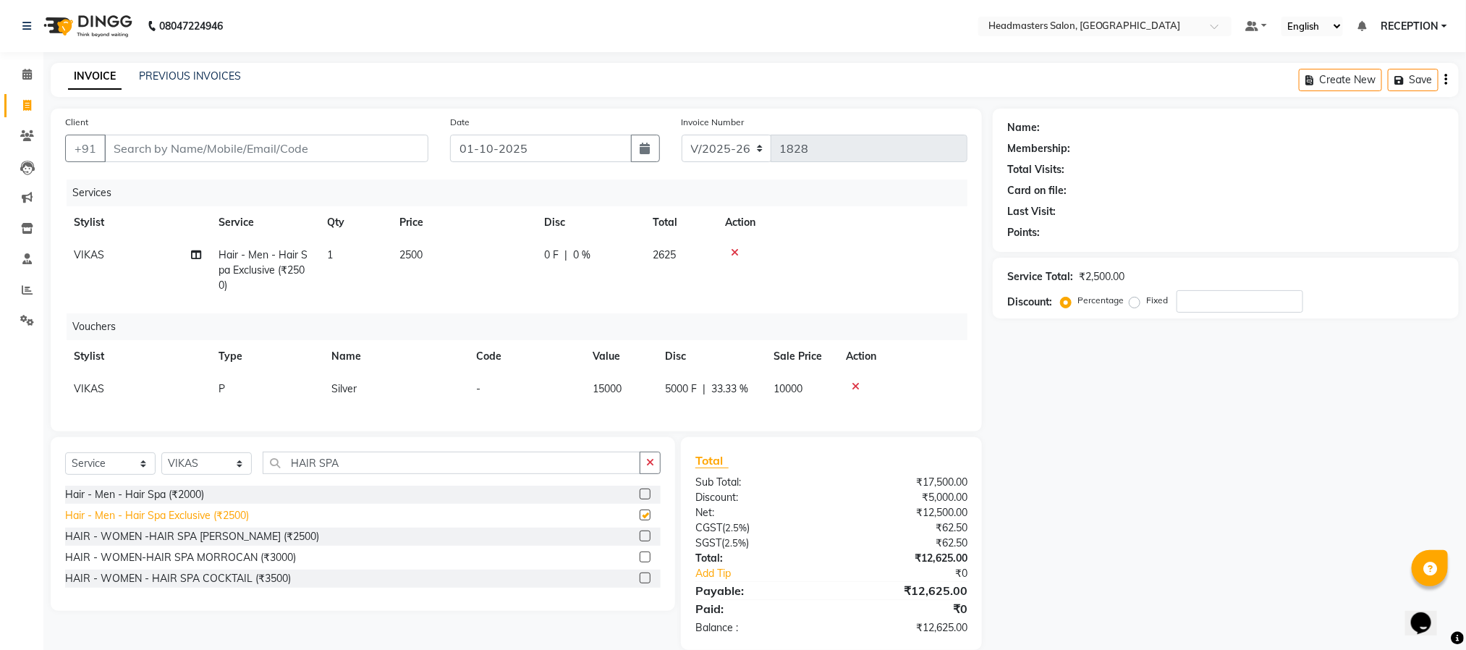
checkbox input "false"
click at [385, 474] on input "HAIR SPA" at bounding box center [452, 463] width 378 height 22
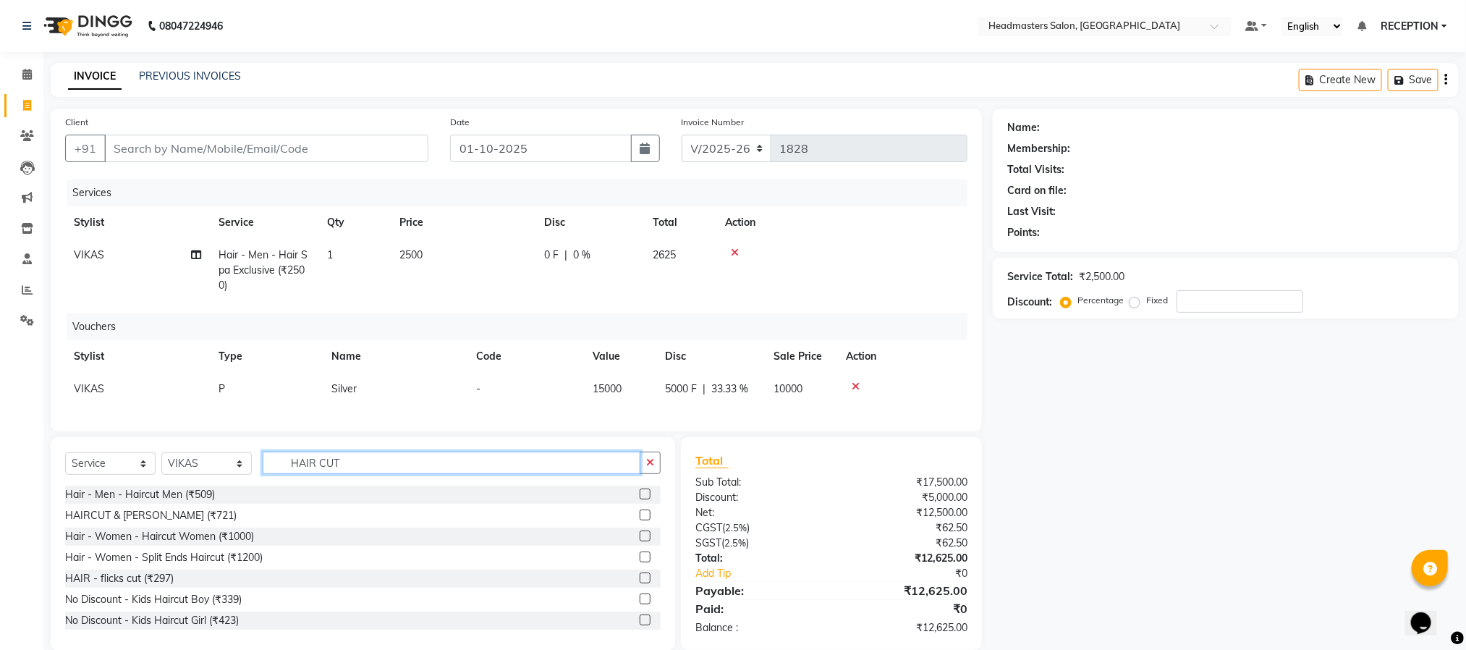
type input "HAIR CUT"
click at [729, 250] on div at bounding box center [842, 252] width 234 height 10
click at [736, 250] on icon at bounding box center [735, 252] width 8 height 10
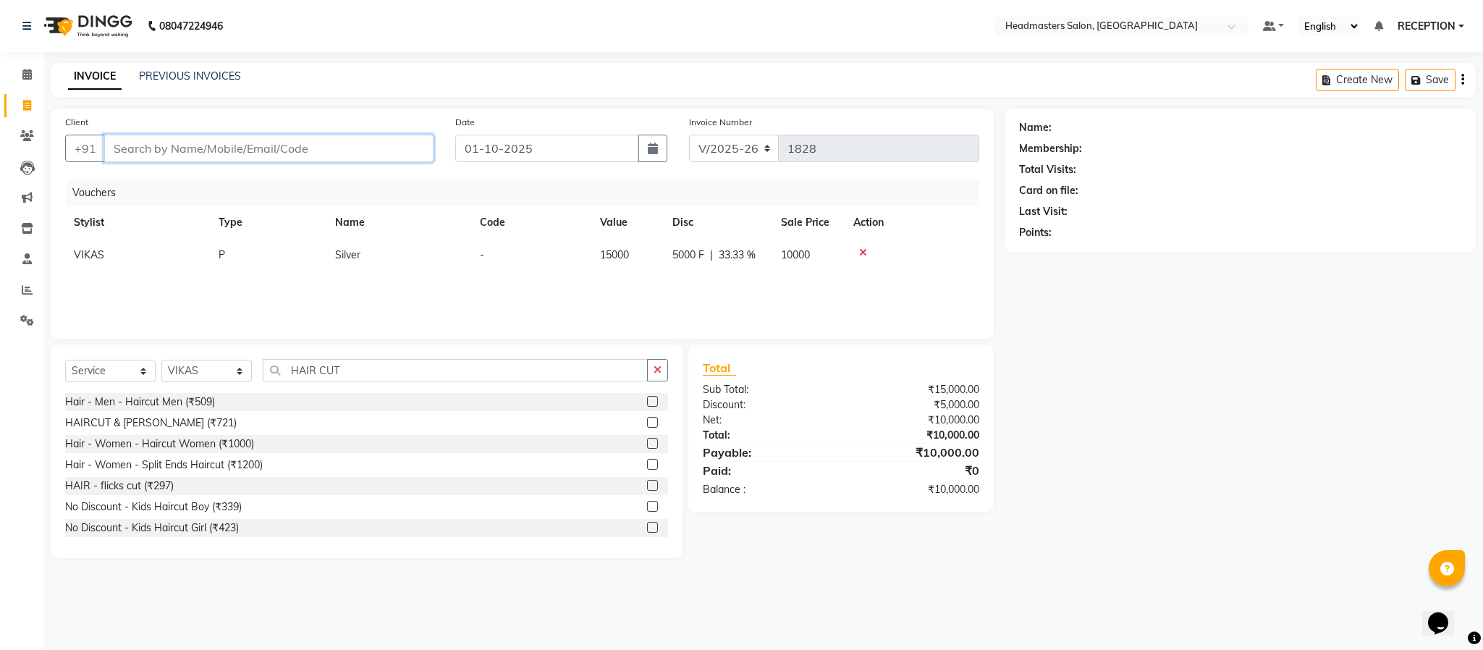
click at [219, 153] on input "Client" at bounding box center [268, 148] width 329 height 27
type input "9589267932"
click at [382, 157] on button "Add Client" at bounding box center [396, 148] width 75 height 27
select select "7"
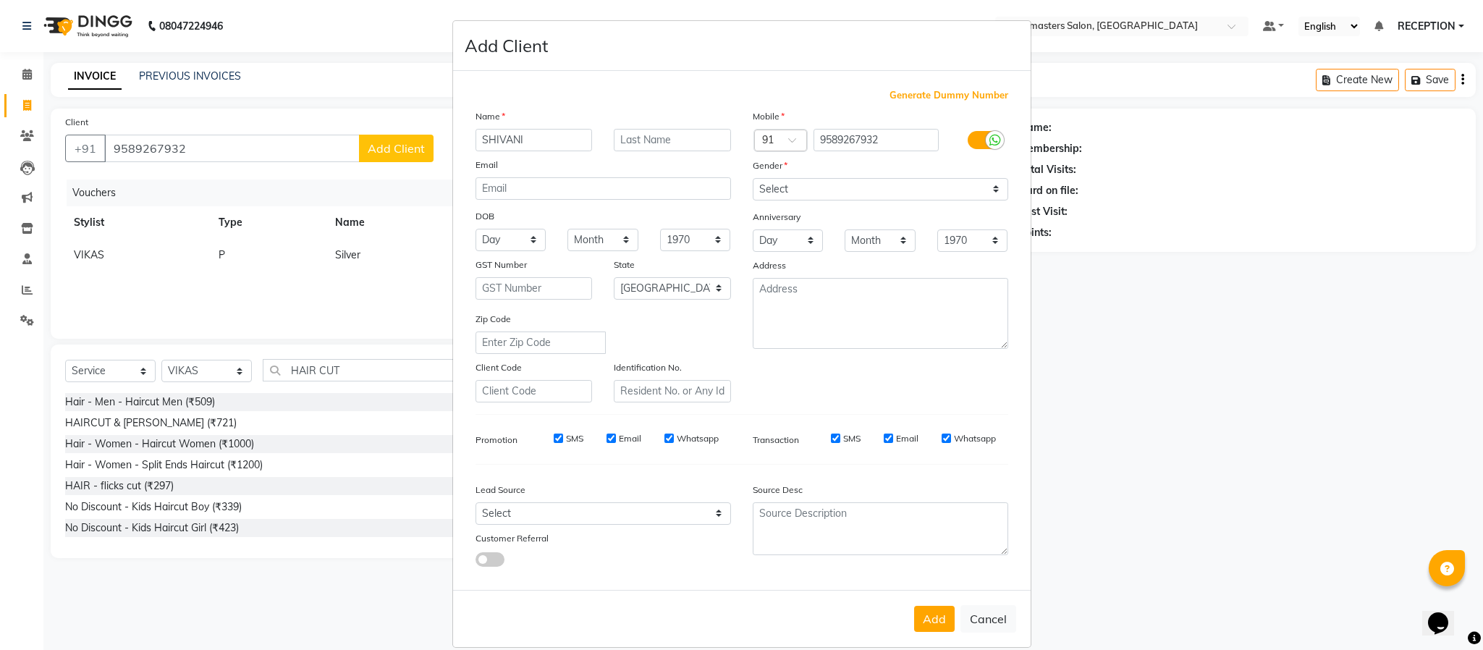
type input "SHIVANI"
click at [702, 140] on input "text" at bounding box center [672, 140] width 117 height 22
type input "CHURASIYA"
click at [771, 190] on select "Select Male Female Other Prefer Not To Say" at bounding box center [880, 189] width 255 height 22
select select "female"
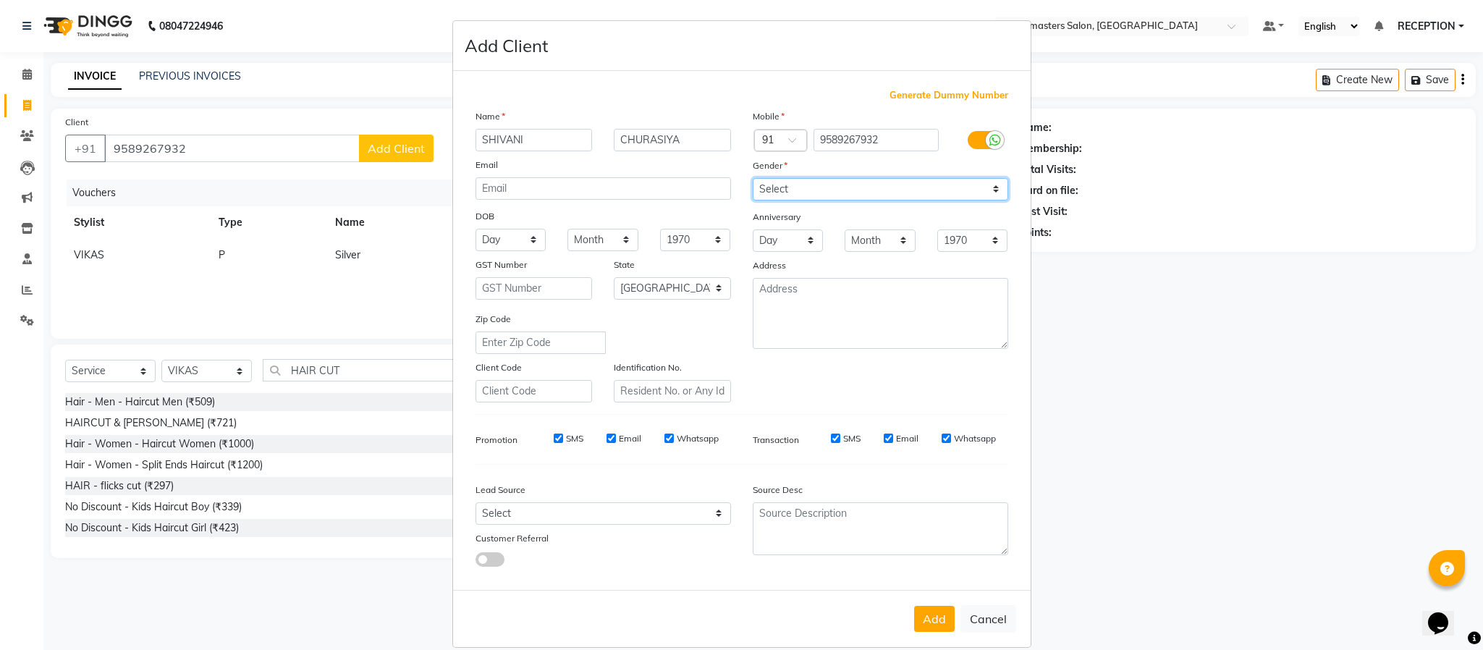
click at [753, 178] on select "Select Male Female Other Prefer Not To Say" at bounding box center [880, 189] width 255 height 22
click at [932, 613] on button "Add" at bounding box center [934, 619] width 41 height 26
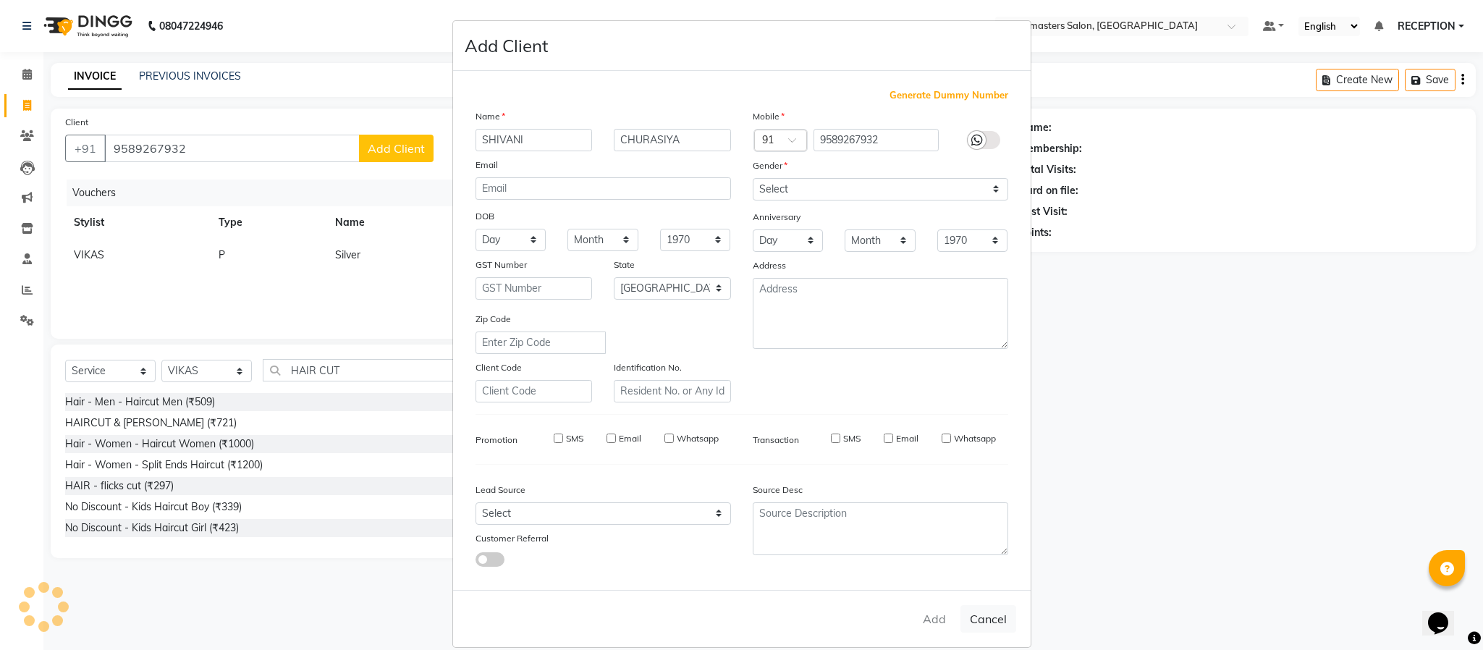
select select
select select "null"
select select
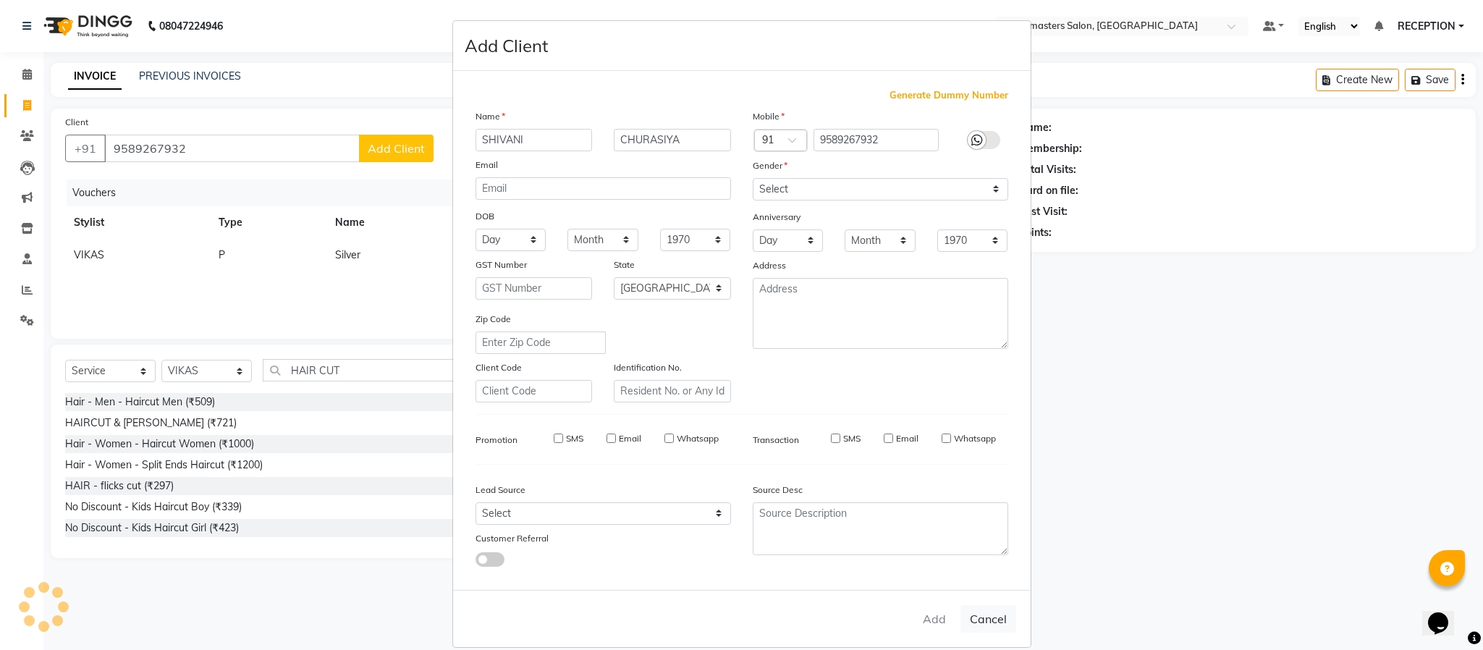
select select
checkbox input "false"
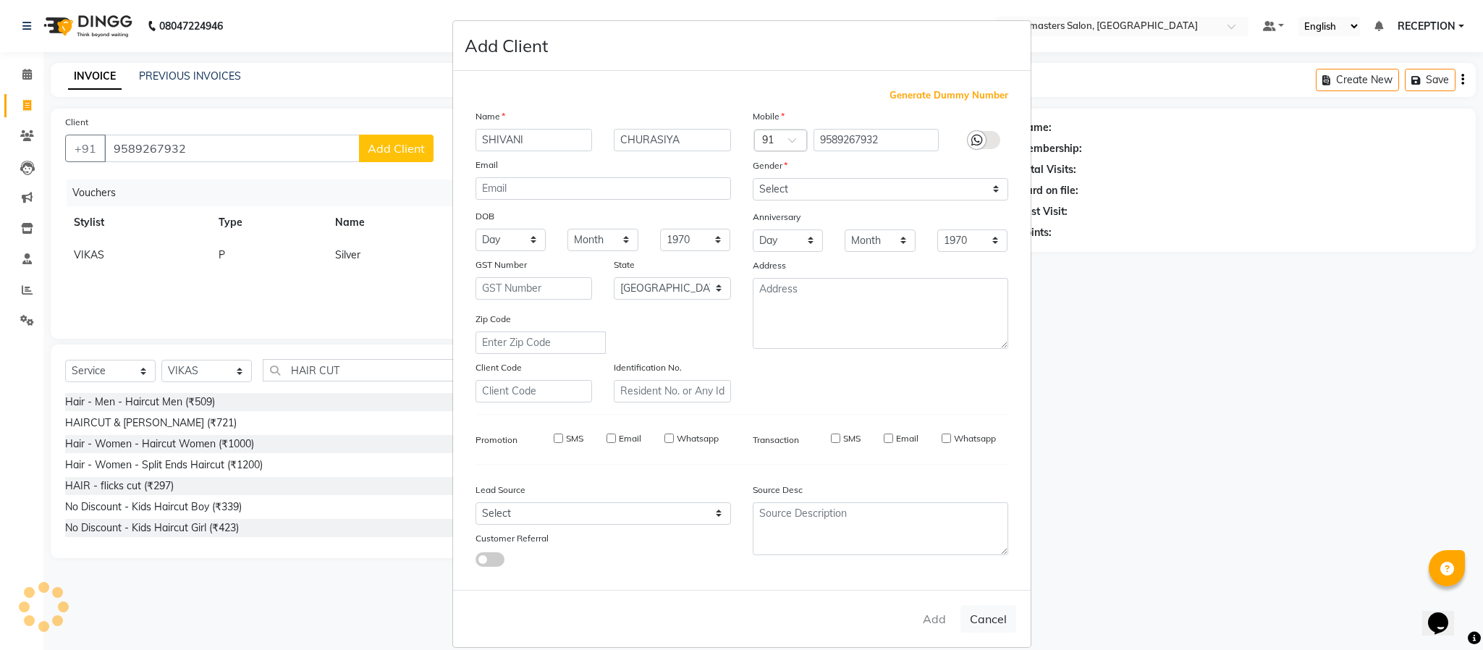
checkbox input "false"
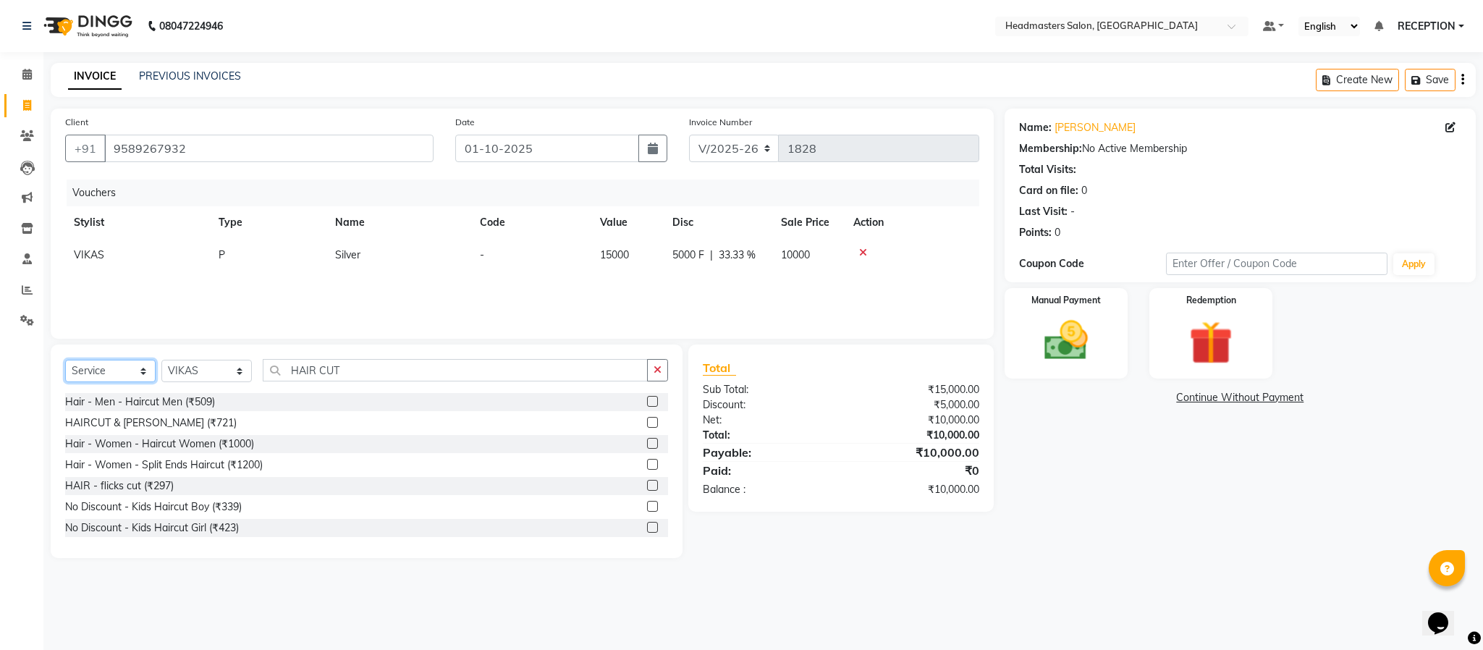
click at [140, 370] on select "Select Service Product Membership Package Voucher Prepaid Gift Card" at bounding box center [110, 371] width 90 height 22
select select "product"
click at [65, 360] on select "Select Service Product Membership Package Voucher Prepaid Gift Card" at bounding box center [110, 371] width 90 height 22
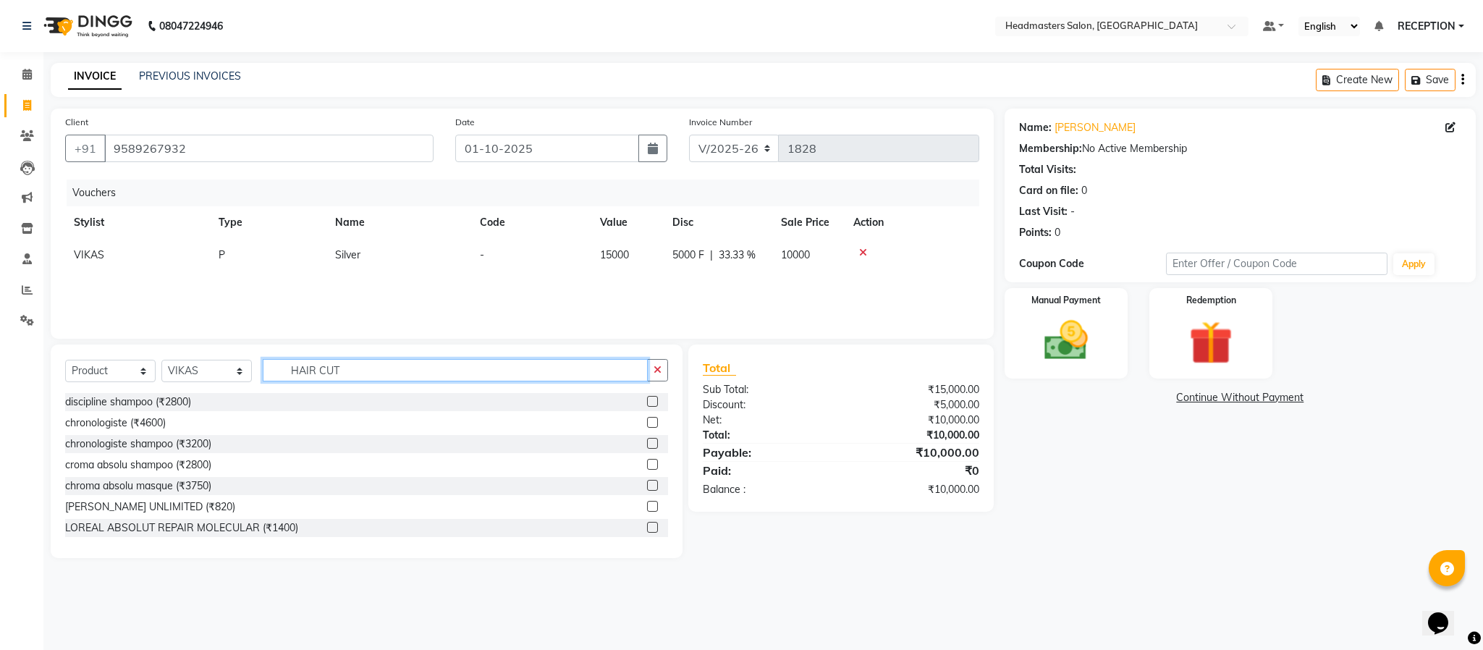
click at [448, 368] on input "HAIR CUT" at bounding box center [455, 370] width 385 height 22
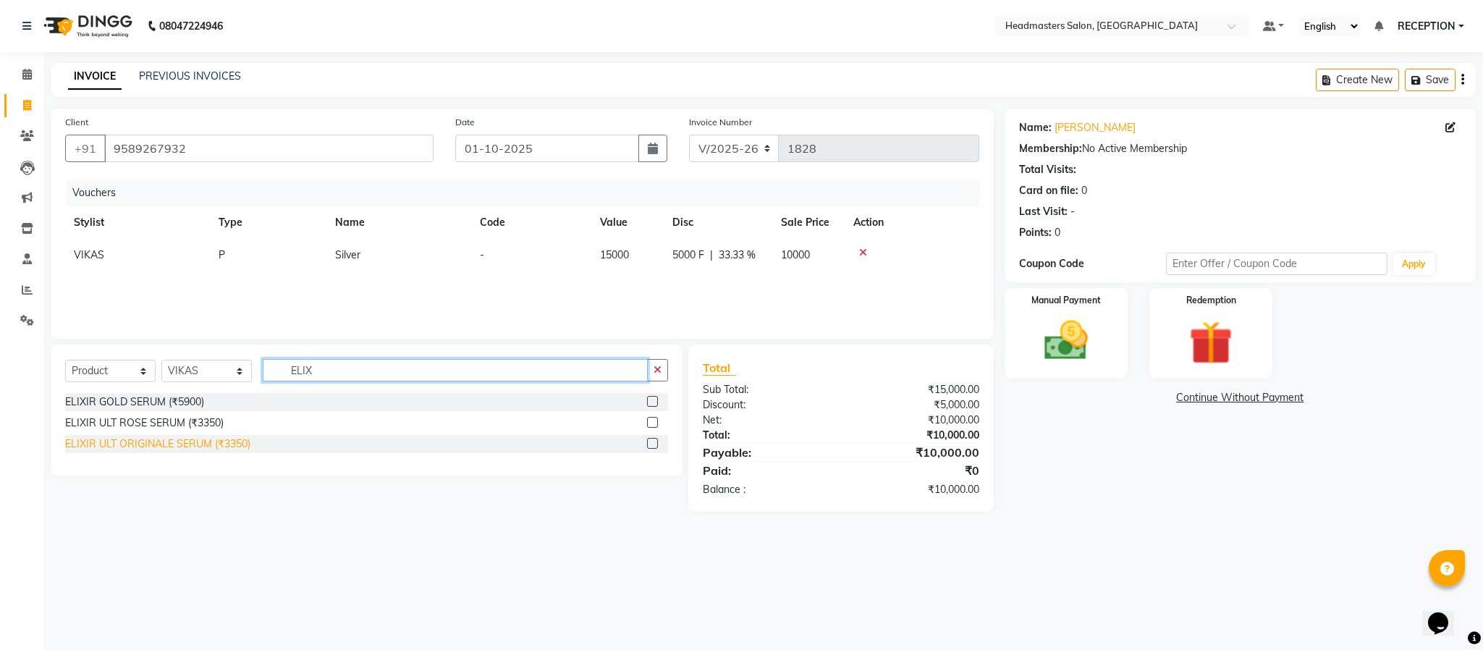
type input "ELIX"
click at [200, 444] on div "ELIXIR ULT ORIGINALE SERUM (₹3350)" at bounding box center [157, 443] width 185 height 15
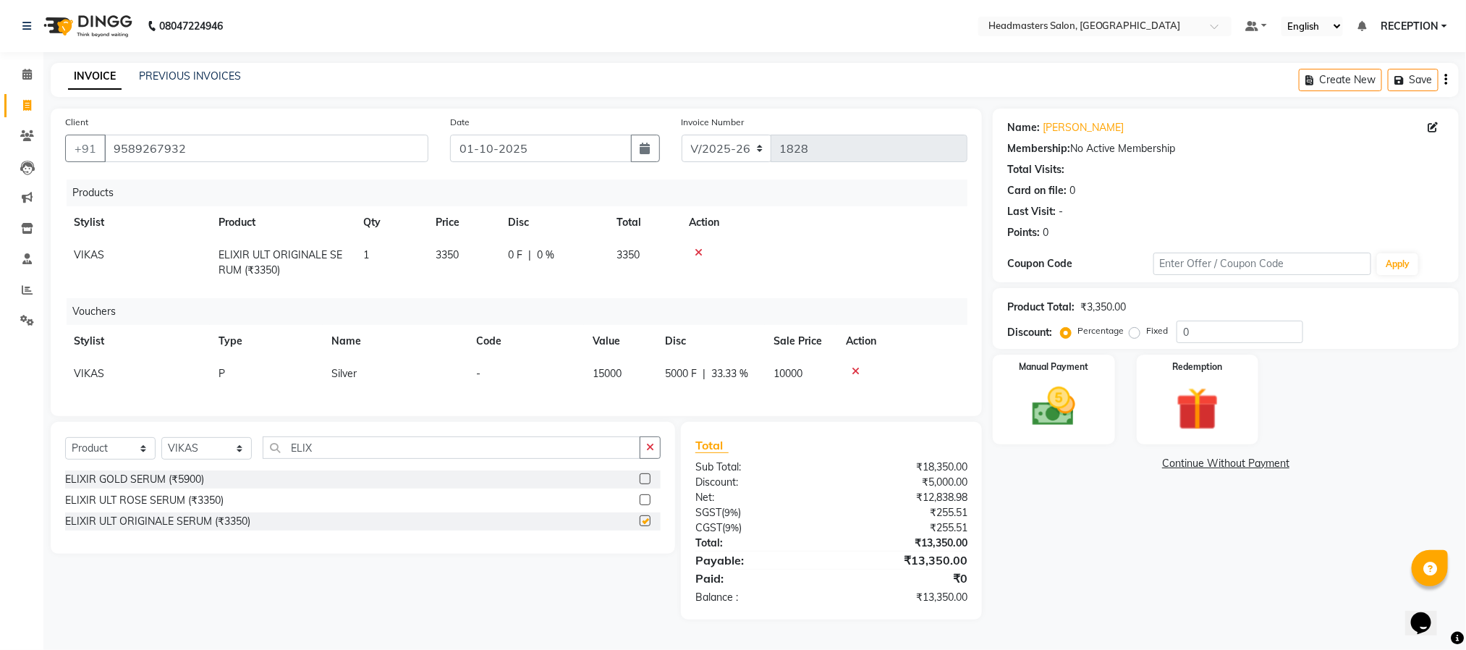
checkbox input "false"
click at [465, 254] on td "3350" at bounding box center [463, 263] width 72 height 48
select select "82635"
click at [485, 258] on input "3350" at bounding box center [463, 258] width 55 height 22
type input "3"
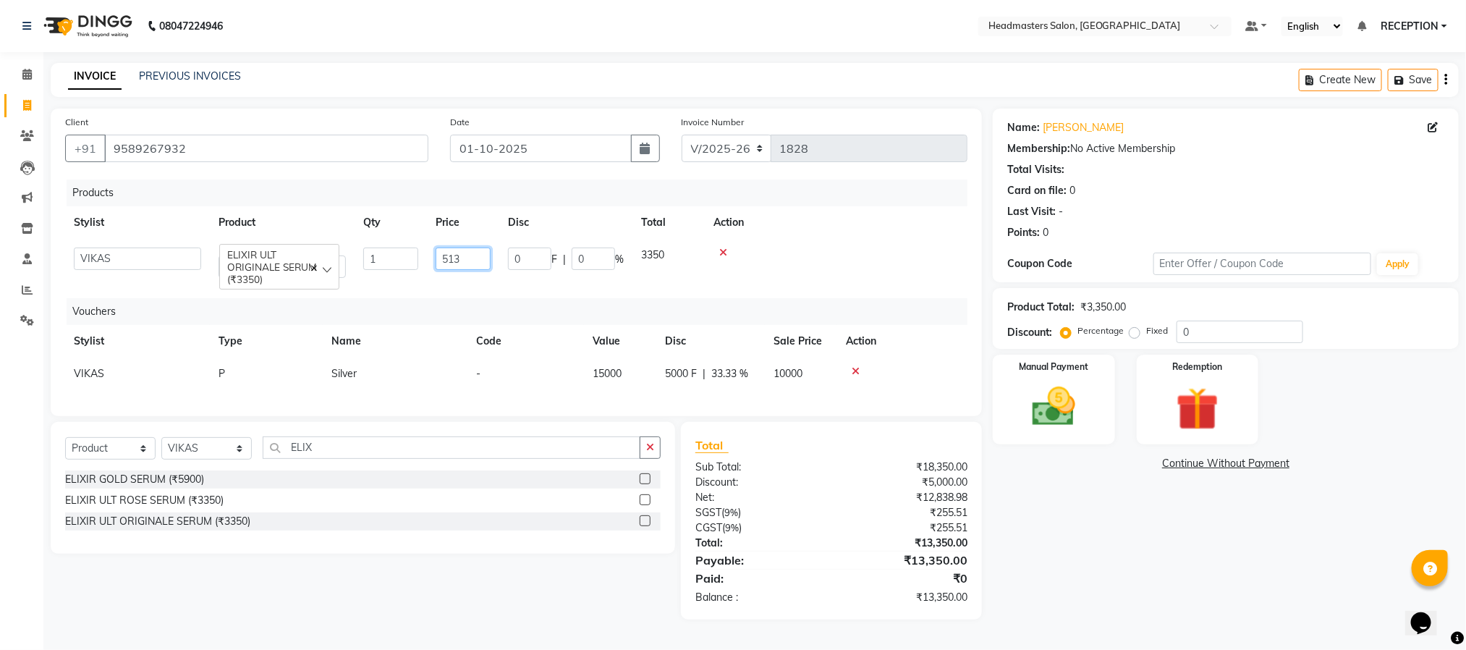
type input "5133"
click at [812, 259] on td at bounding box center [823, 263] width 287 height 48
click at [1109, 404] on div "Manual Payment" at bounding box center [1054, 399] width 127 height 93
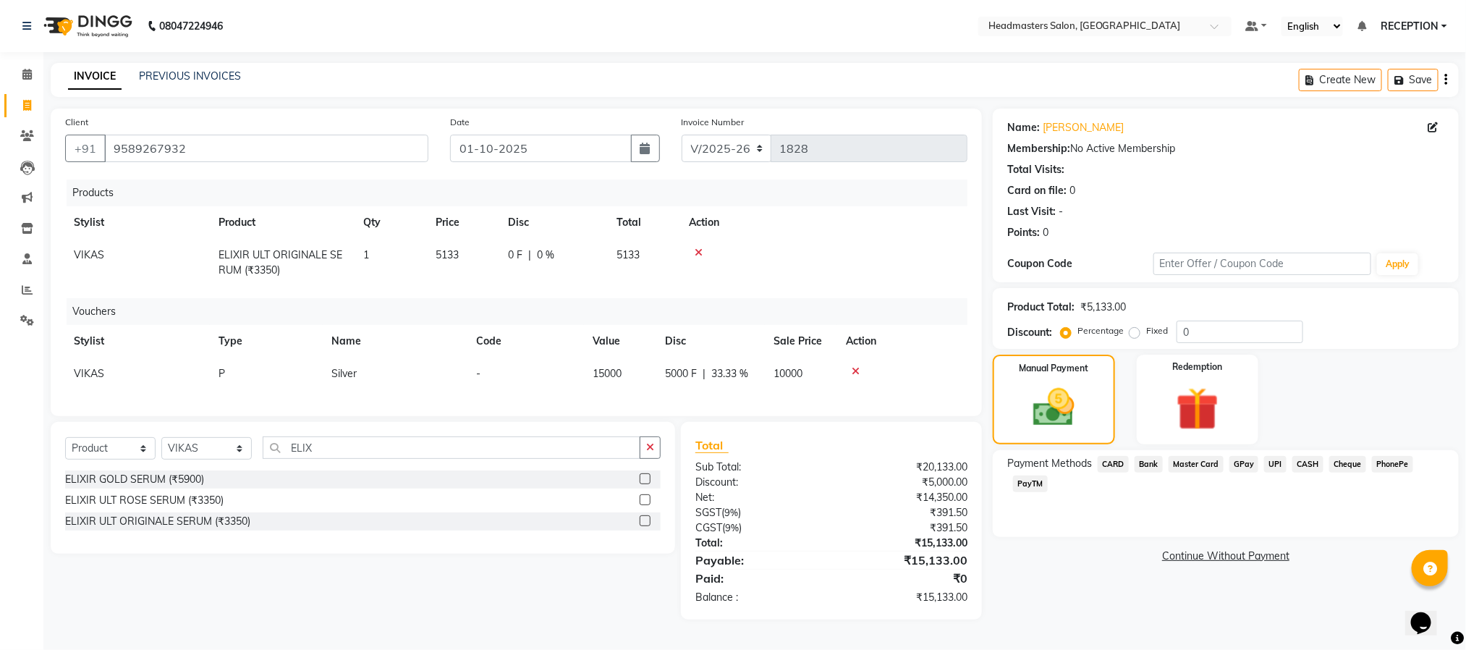
click at [1271, 458] on span "UPI" at bounding box center [1275, 464] width 22 height 17
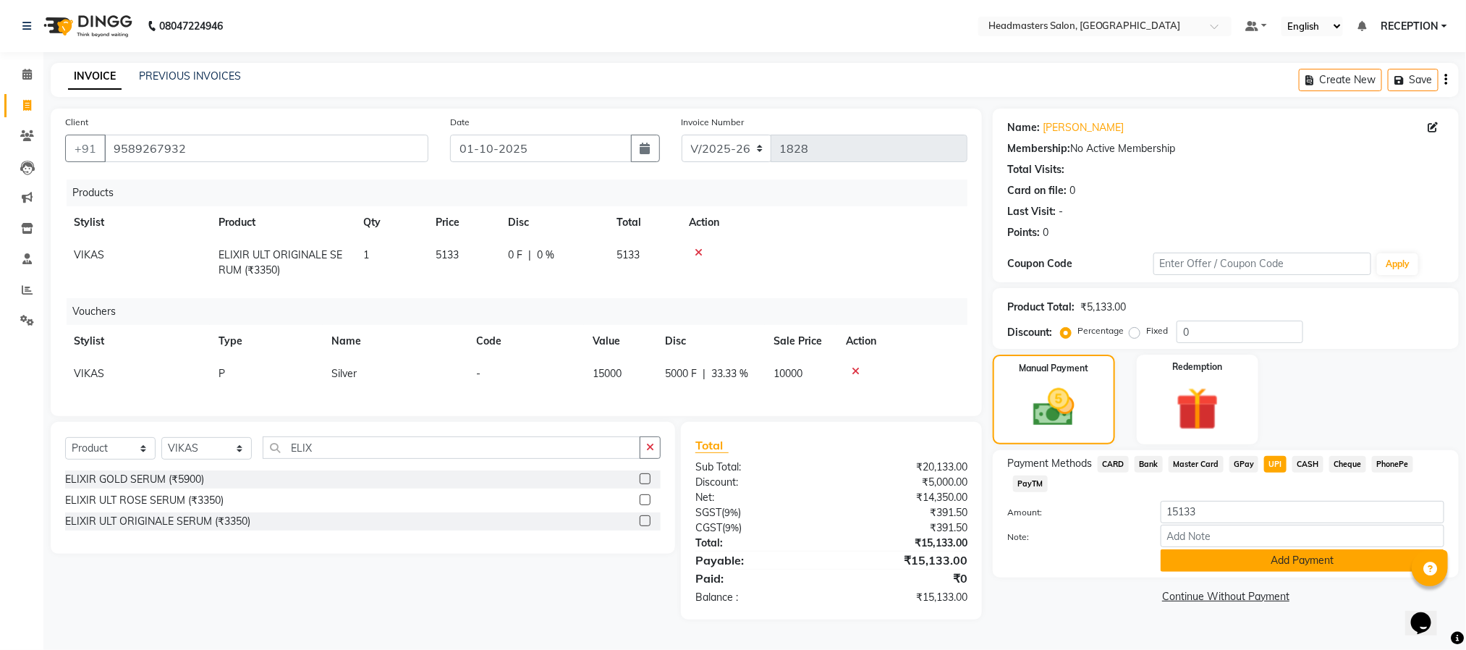
click at [1299, 551] on button "Add Payment" at bounding box center [1303, 560] width 284 height 22
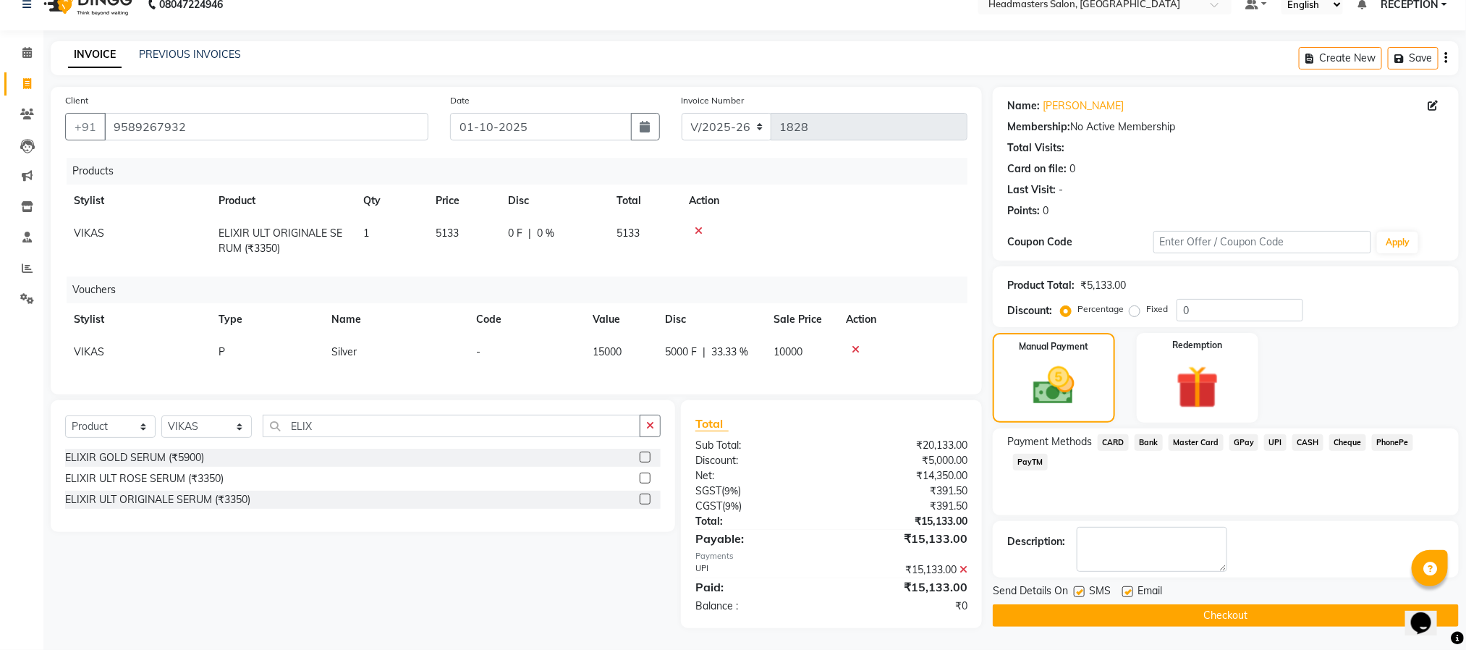
scroll to position [38, 0]
click at [1270, 604] on button "Checkout" at bounding box center [1226, 615] width 466 height 22
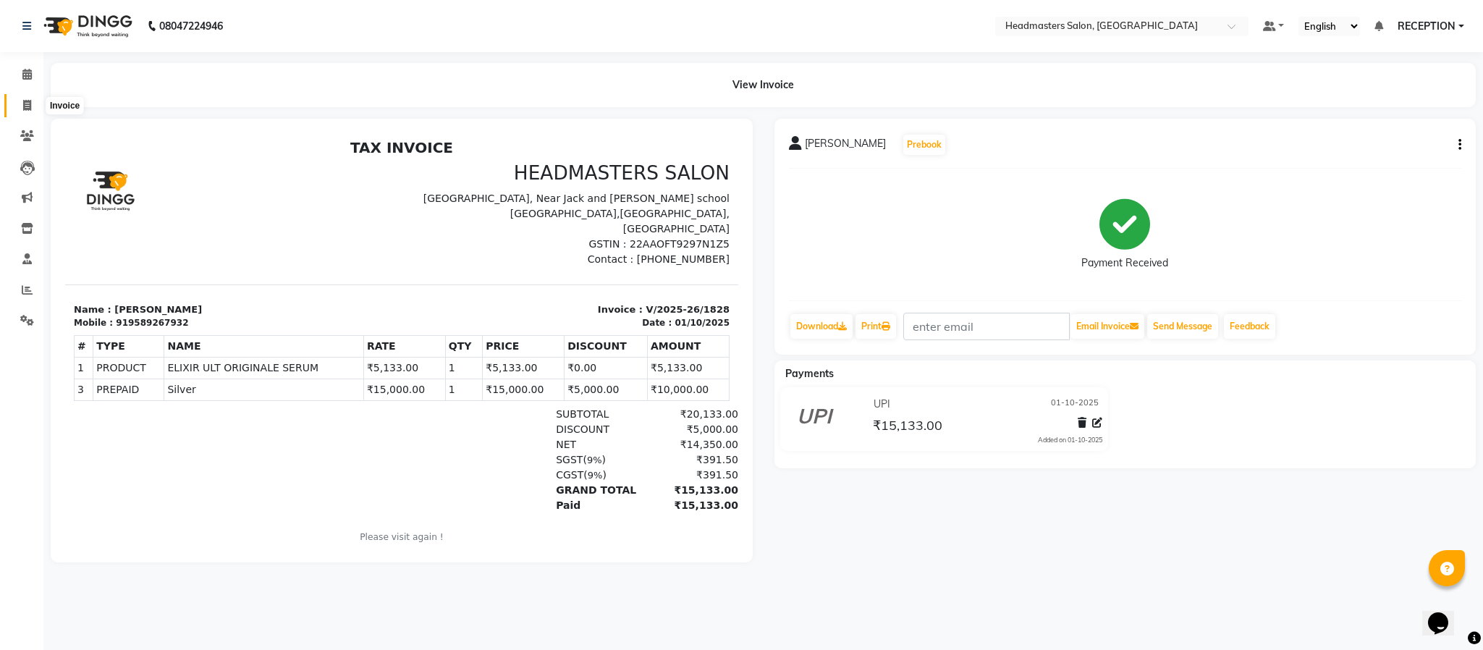
click at [29, 109] on icon at bounding box center [27, 105] width 8 height 11
select select "service"
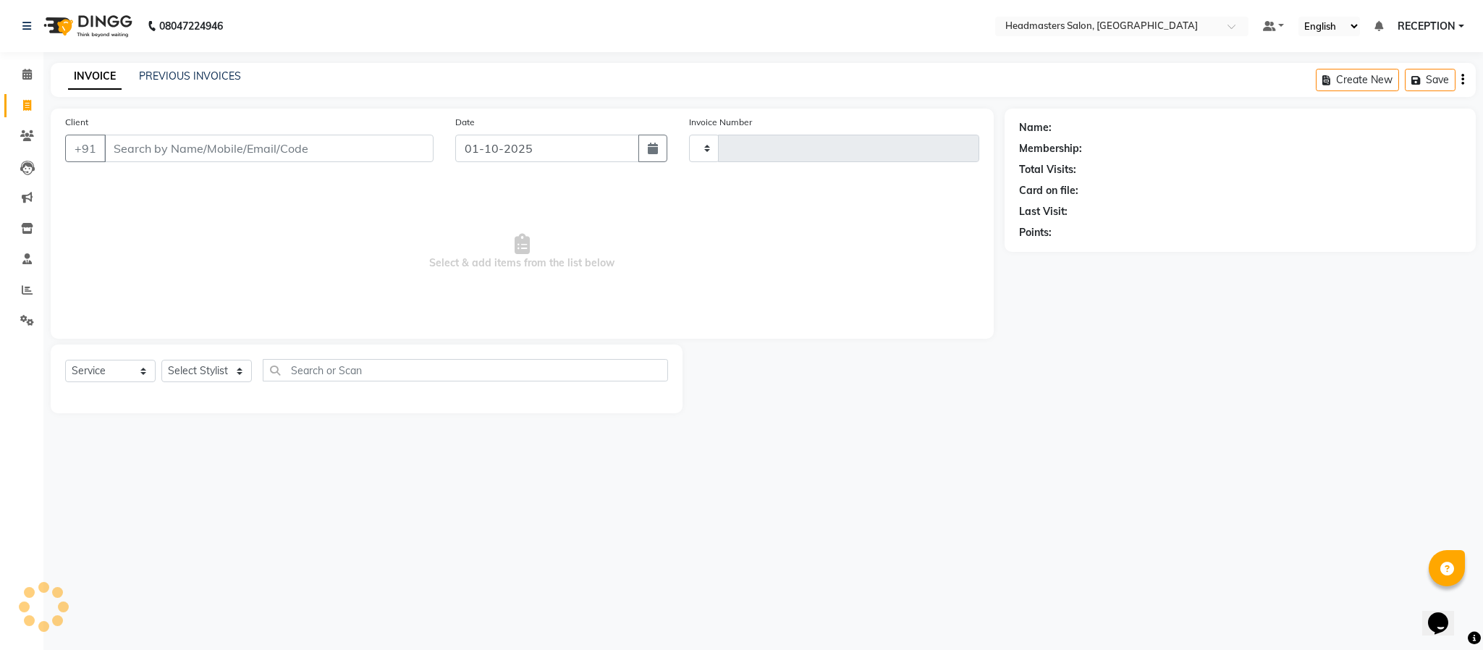
type input "1829"
select select "3454"
click at [211, 72] on link "PREVIOUS INVOICES" at bounding box center [190, 75] width 102 height 13
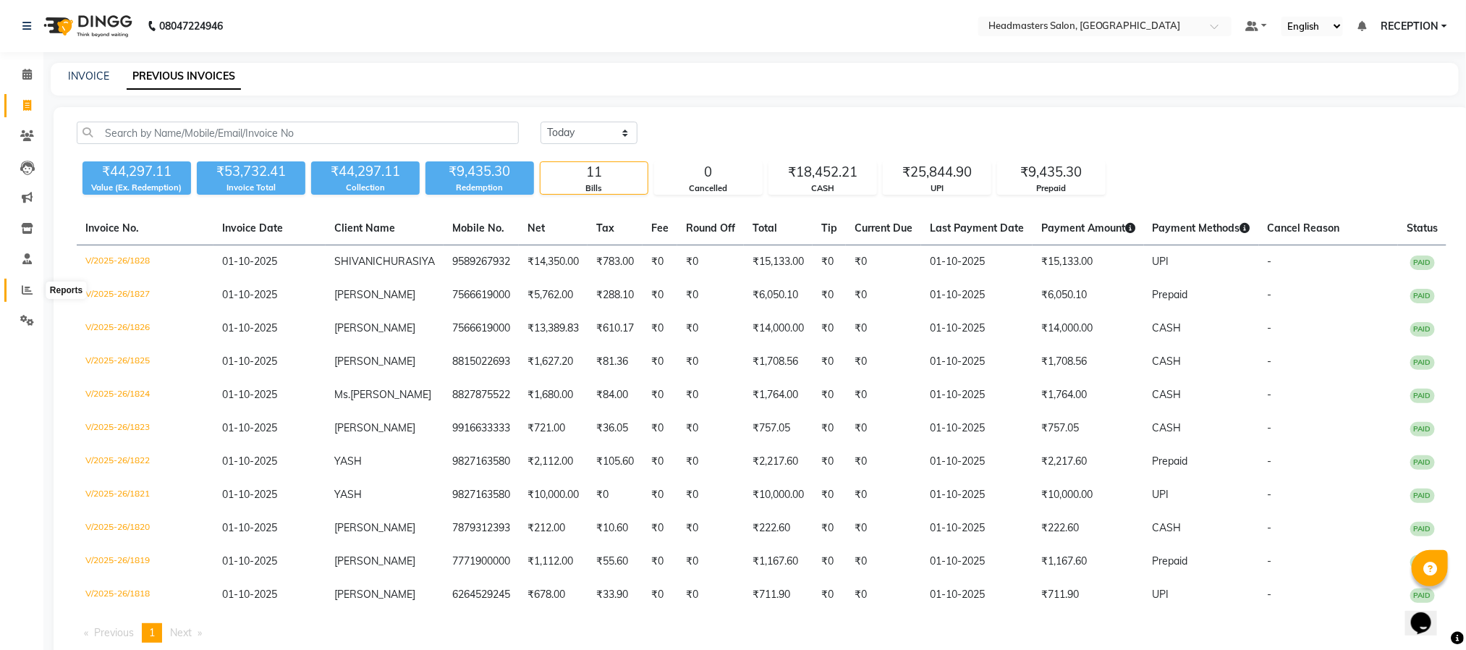
click at [31, 282] on span at bounding box center [26, 290] width 25 height 17
